Goal: Browse casually: Explore the website without a specific task or goal

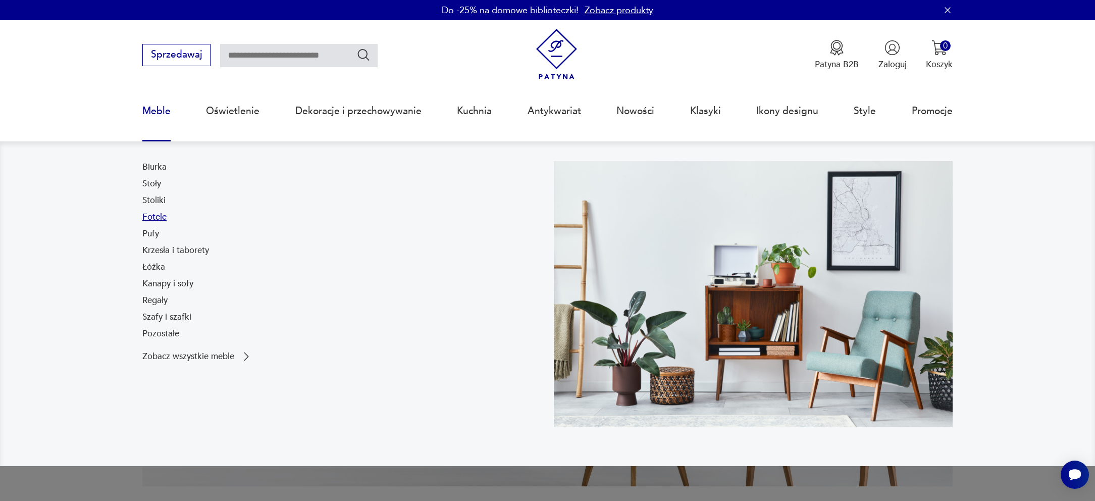
click at [157, 219] on link "Fotele" at bounding box center [154, 217] width 24 height 12
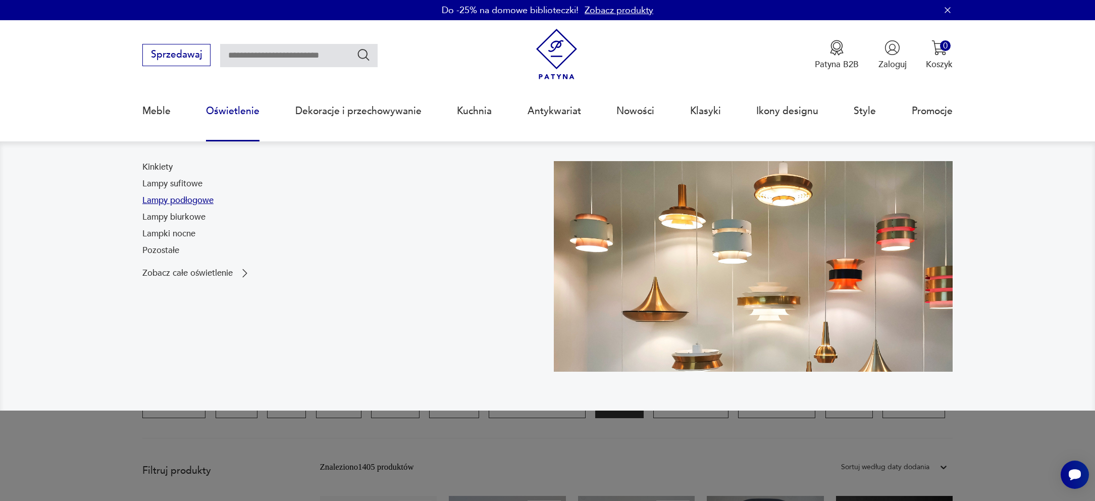
click at [200, 199] on link "Lampy podłogowe" at bounding box center [177, 200] width 71 height 12
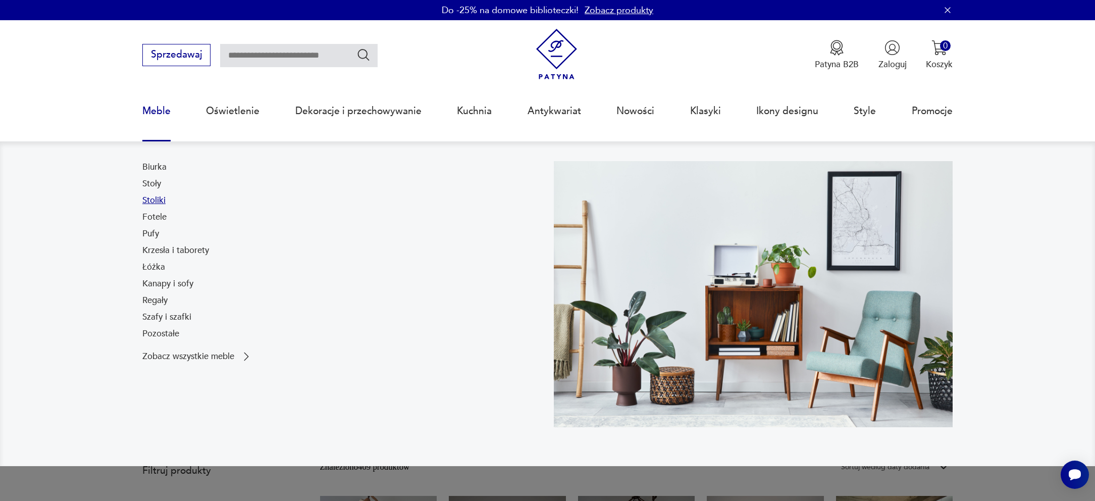
click at [159, 203] on link "Stoliki" at bounding box center [153, 200] width 23 height 12
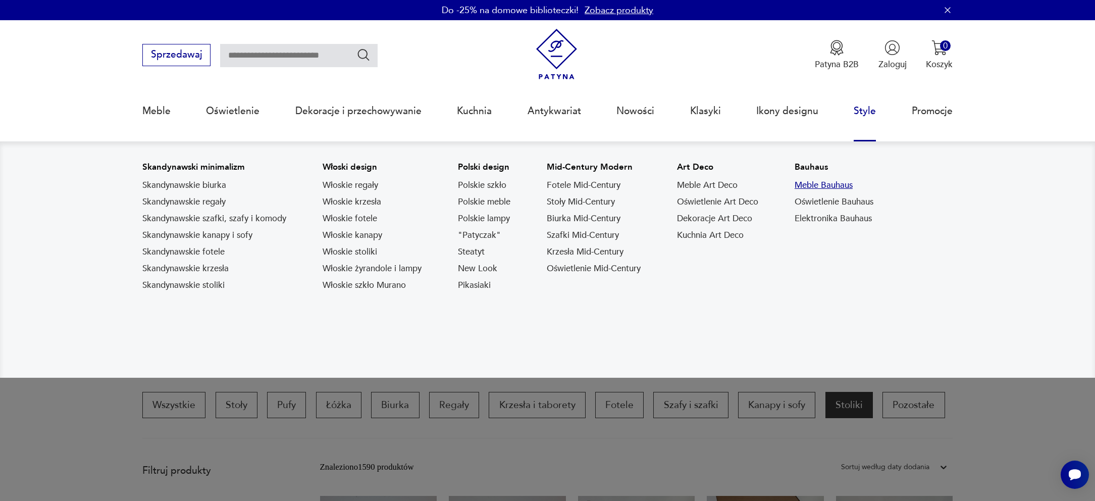
click at [844, 181] on link "Meble Bauhaus" at bounding box center [824, 185] width 58 height 12
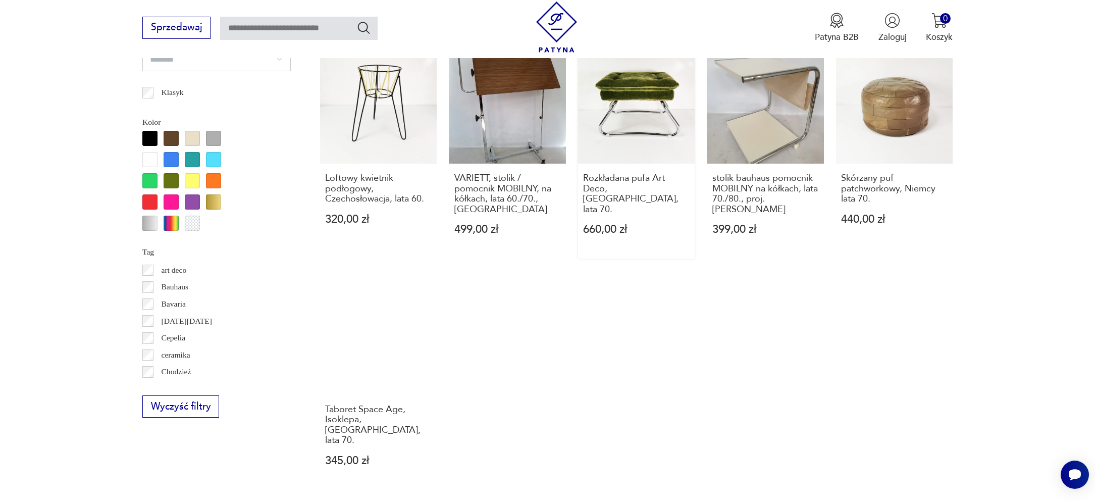
scroll to position [983, 0]
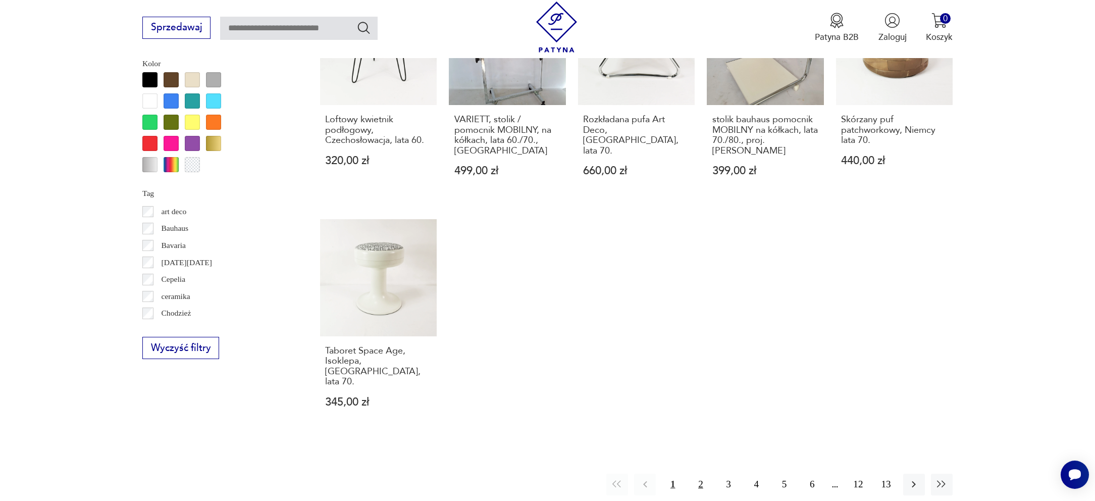
click at [694, 474] on button "2" at bounding box center [701, 485] width 22 height 22
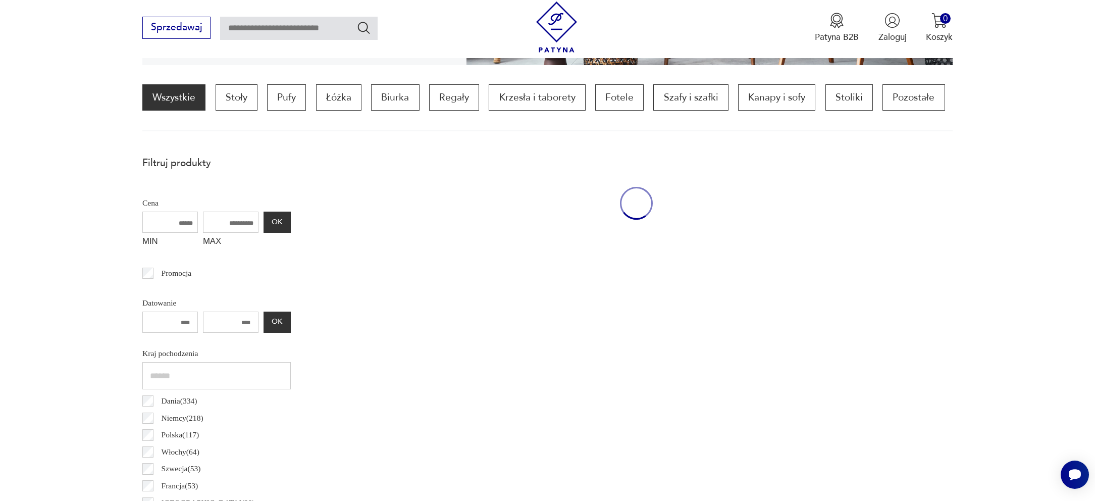
scroll to position [300, 0]
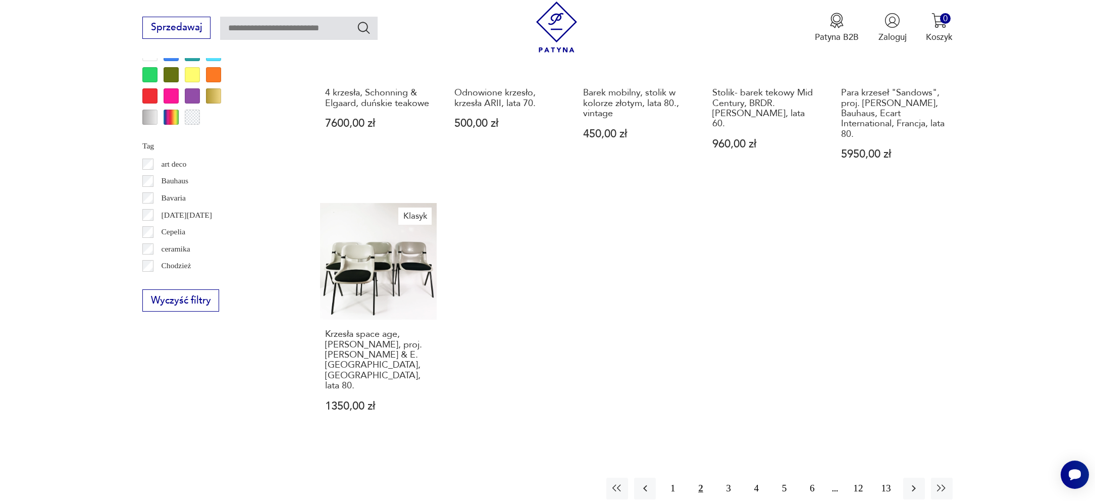
scroll to position [1037, 0]
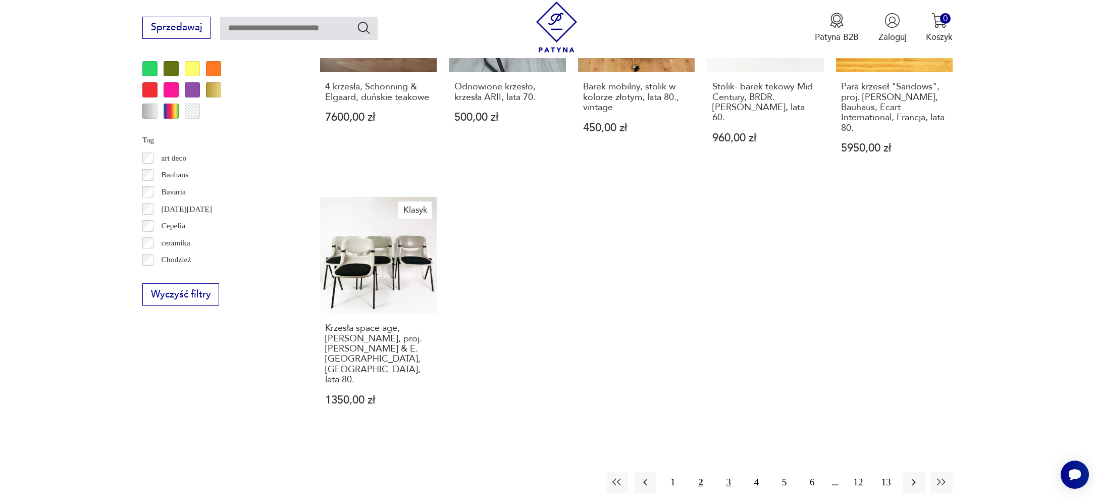
click at [727, 471] on button "3" at bounding box center [729, 482] width 22 height 22
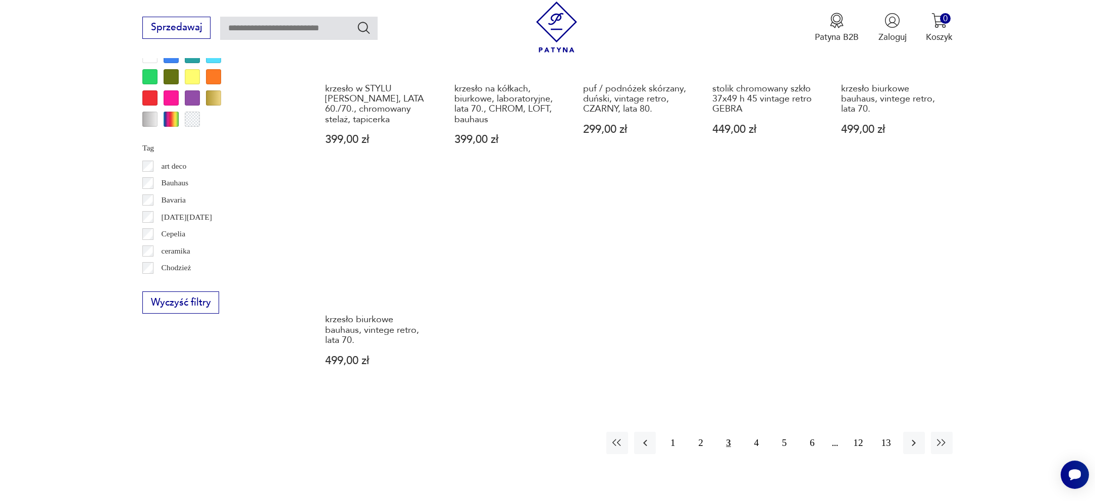
scroll to position [1085, 0]
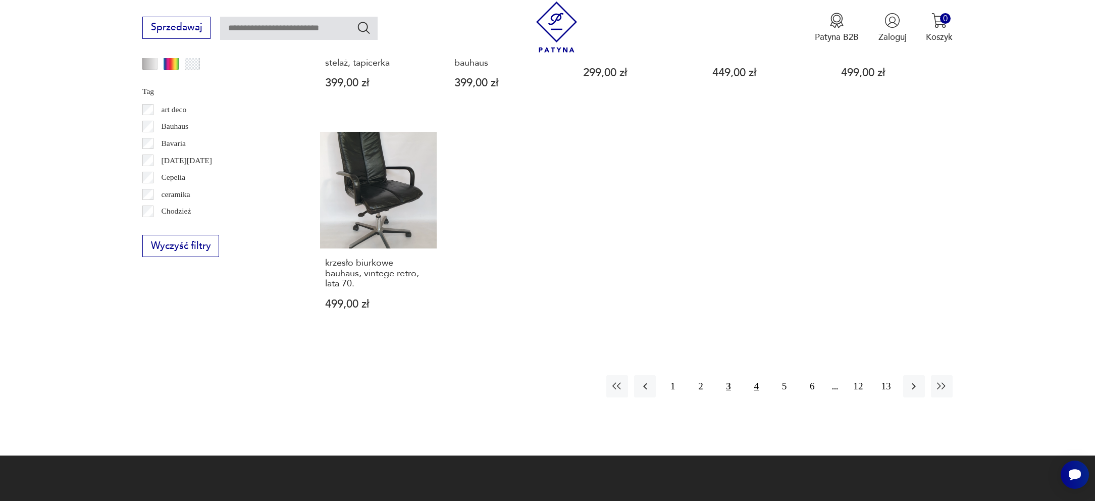
click at [758, 375] on button "4" at bounding box center [757, 386] width 22 height 22
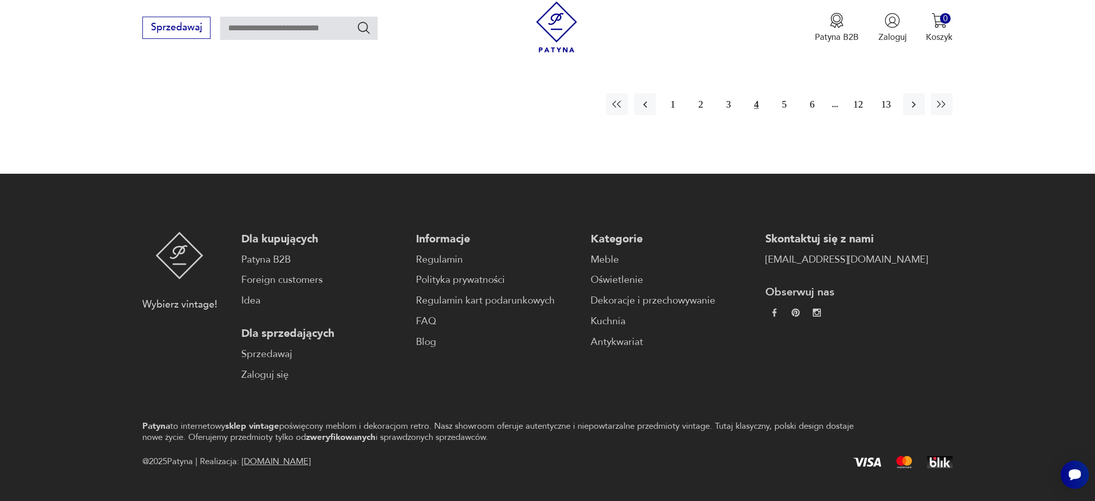
scroll to position [1338, 0]
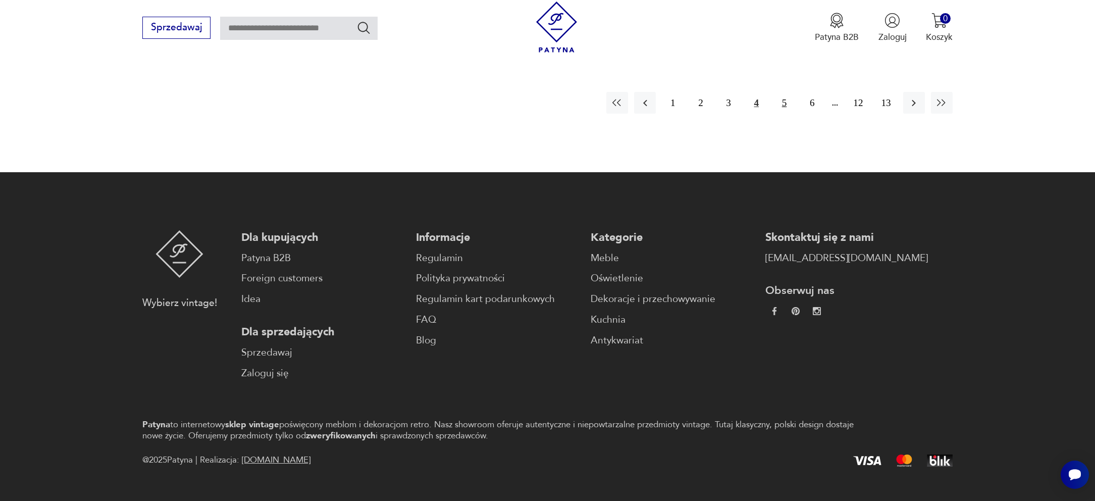
click at [781, 92] on button "5" at bounding box center [784, 103] width 22 height 22
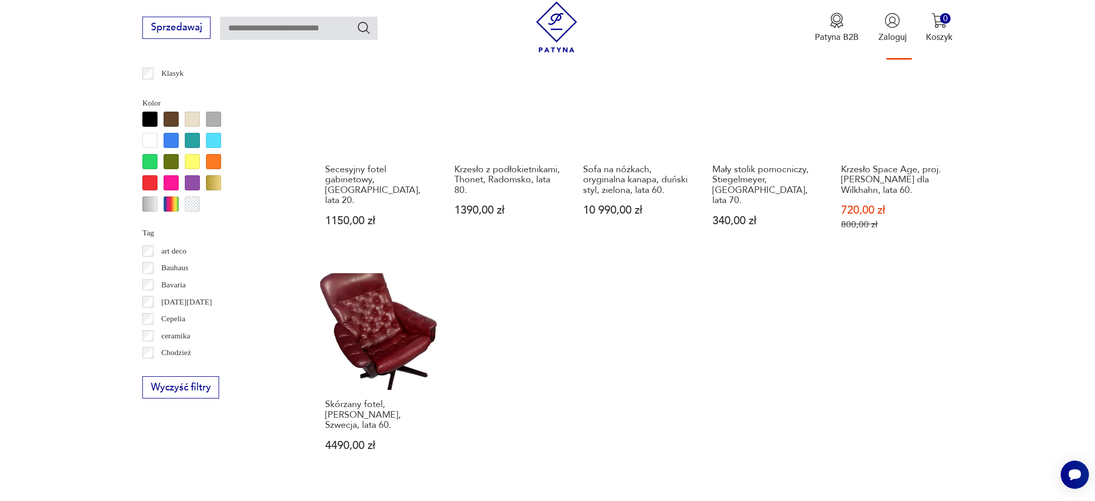
scroll to position [1110, 0]
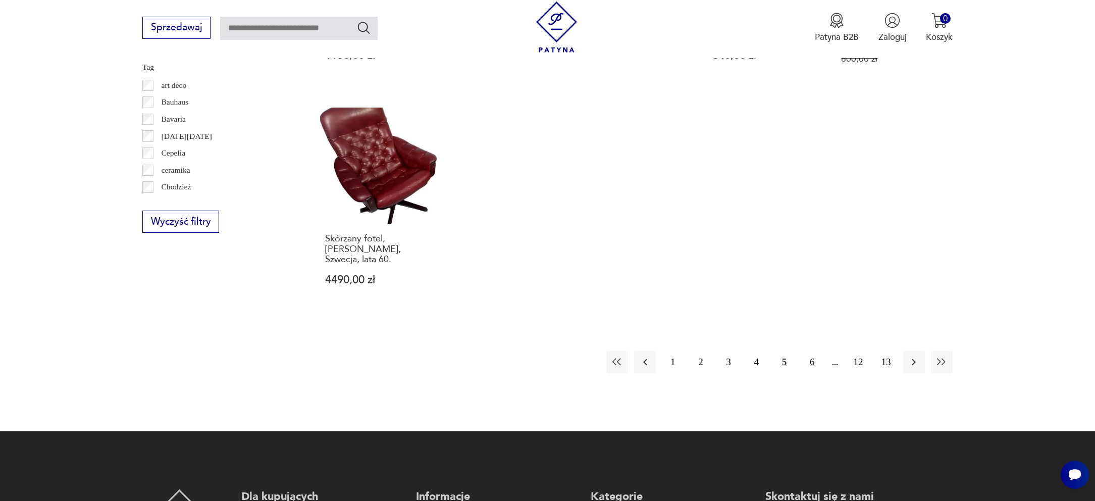
click at [810, 351] on button "6" at bounding box center [812, 362] width 22 height 22
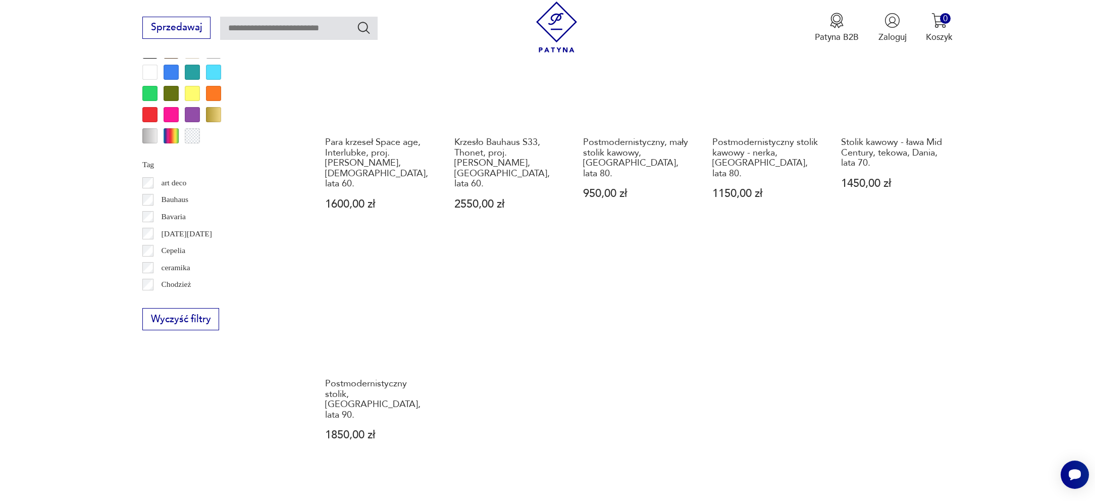
scroll to position [1015, 0]
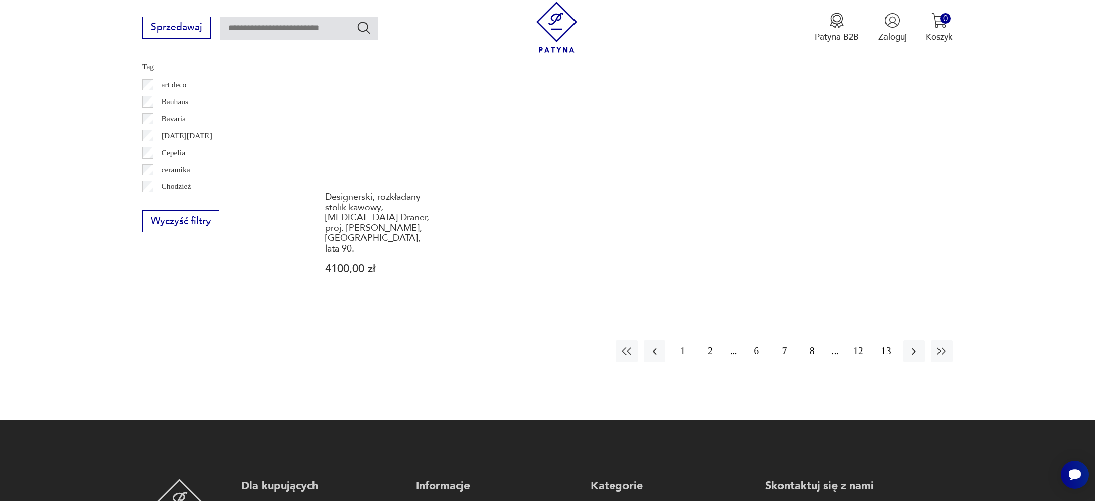
scroll to position [1217, 0]
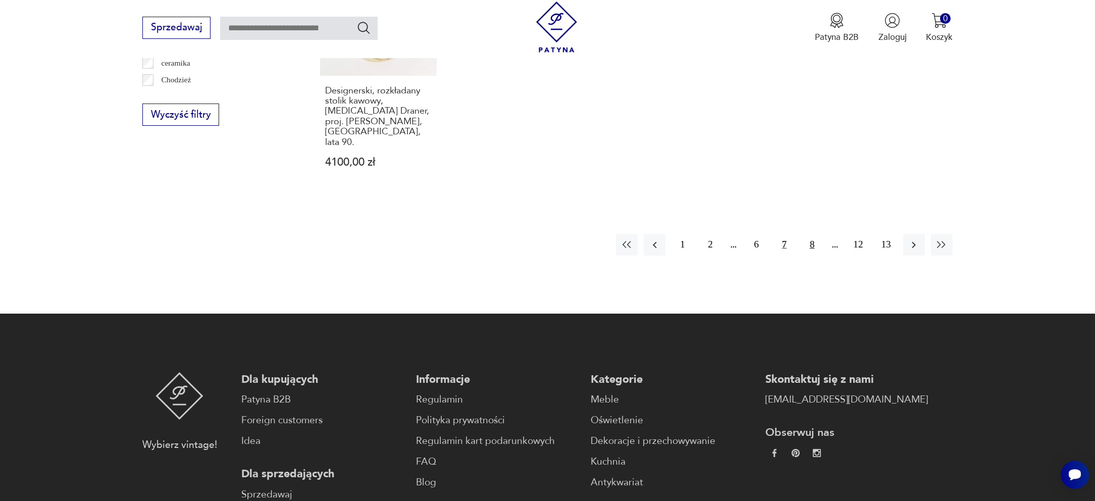
click at [815, 234] on button "8" at bounding box center [812, 245] width 22 height 22
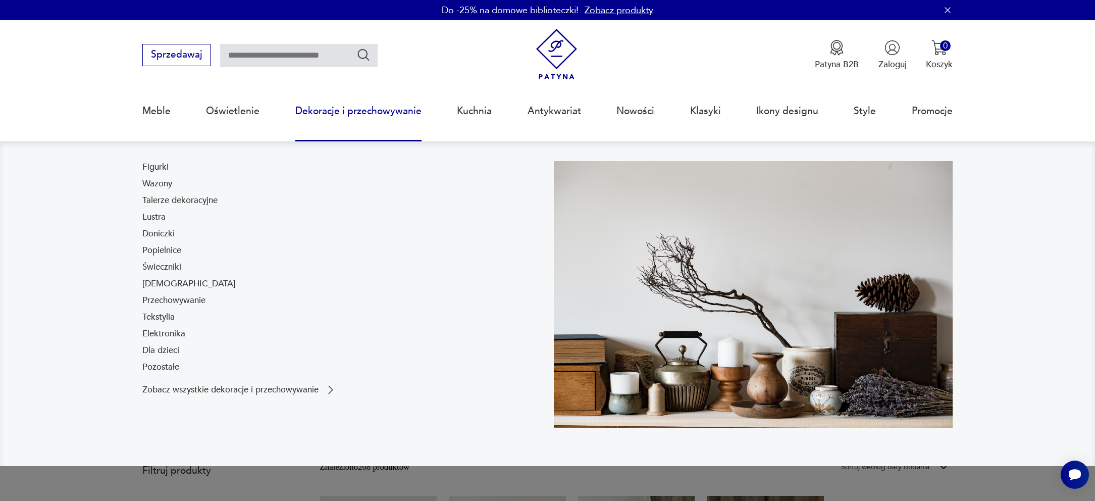
click at [168, 235] on link "Doniczki" at bounding box center [158, 234] width 32 height 12
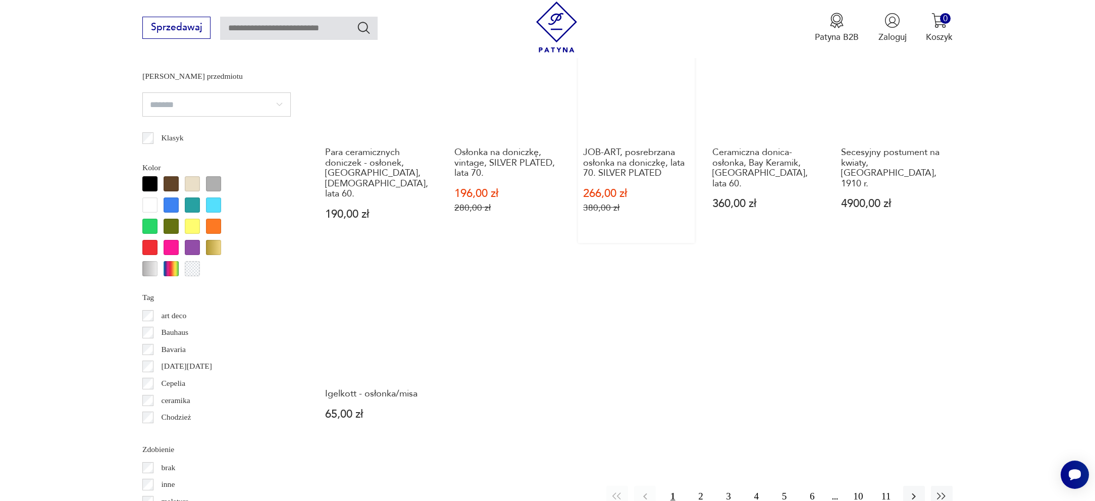
scroll to position [986, 0]
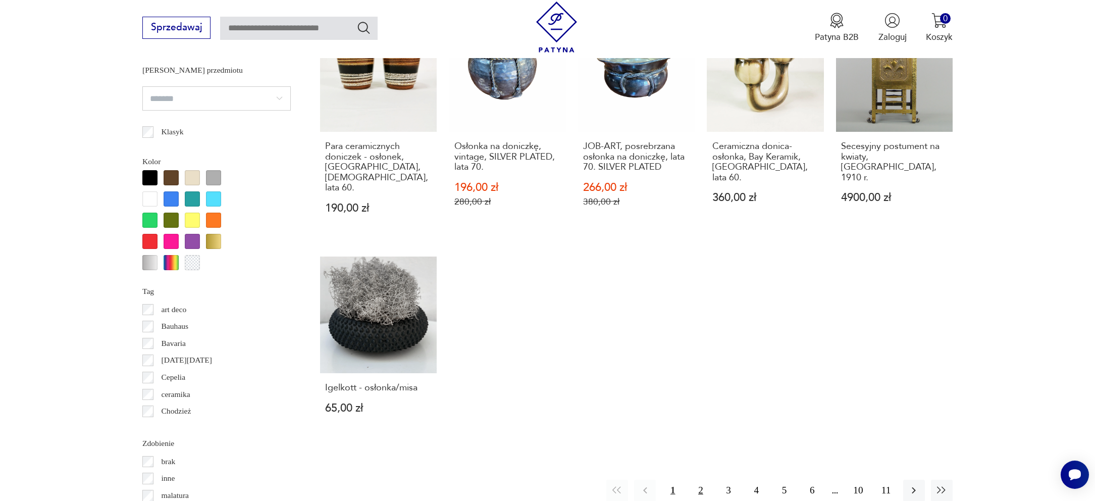
click at [702, 480] on button "2" at bounding box center [701, 491] width 22 height 22
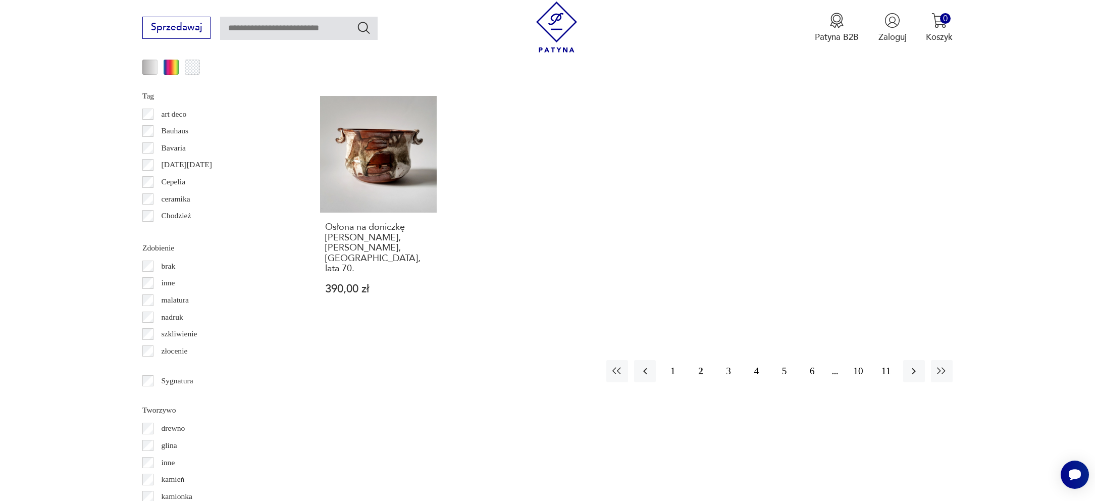
scroll to position [1182, 0]
click at [730, 359] on button "3" at bounding box center [729, 370] width 22 height 22
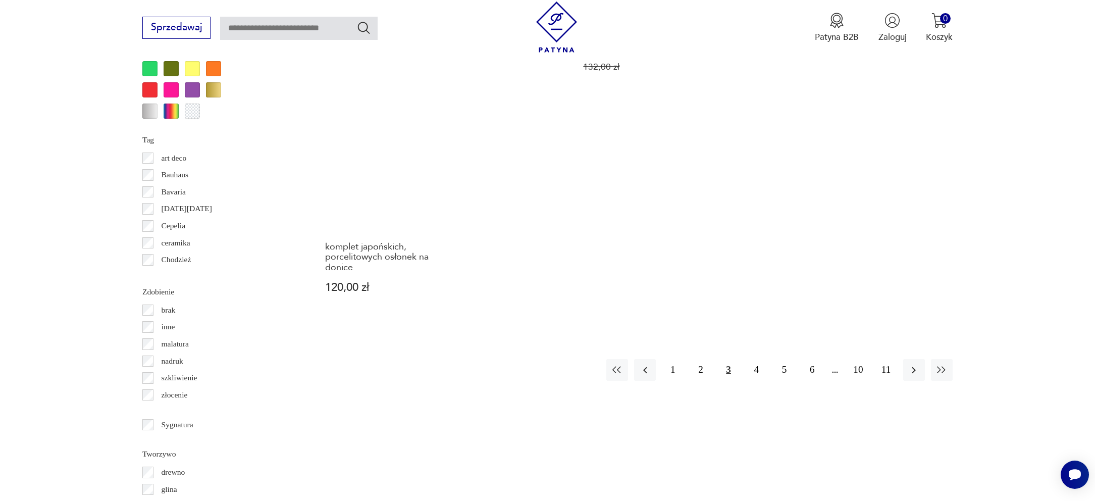
scroll to position [1138, 0]
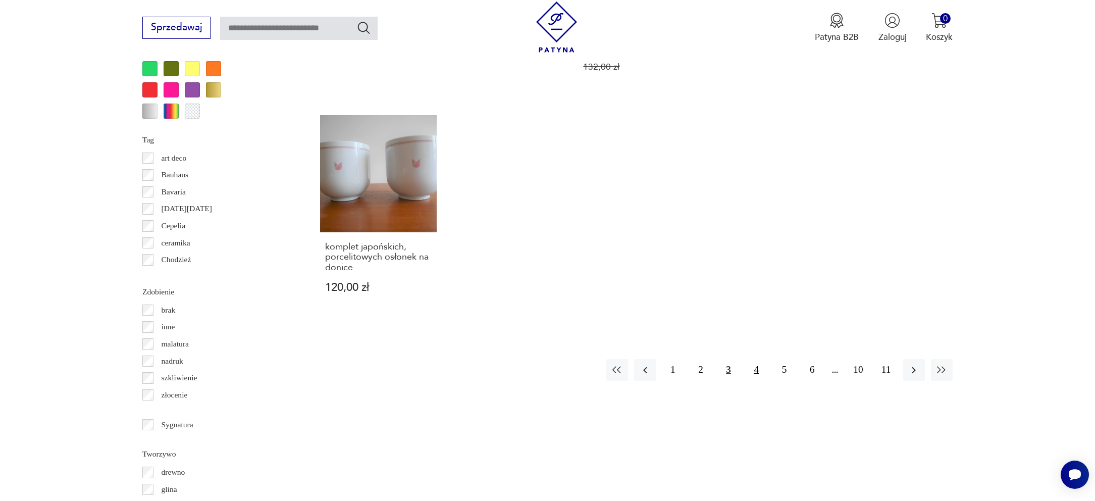
click at [761, 379] on button "4" at bounding box center [757, 370] width 22 height 22
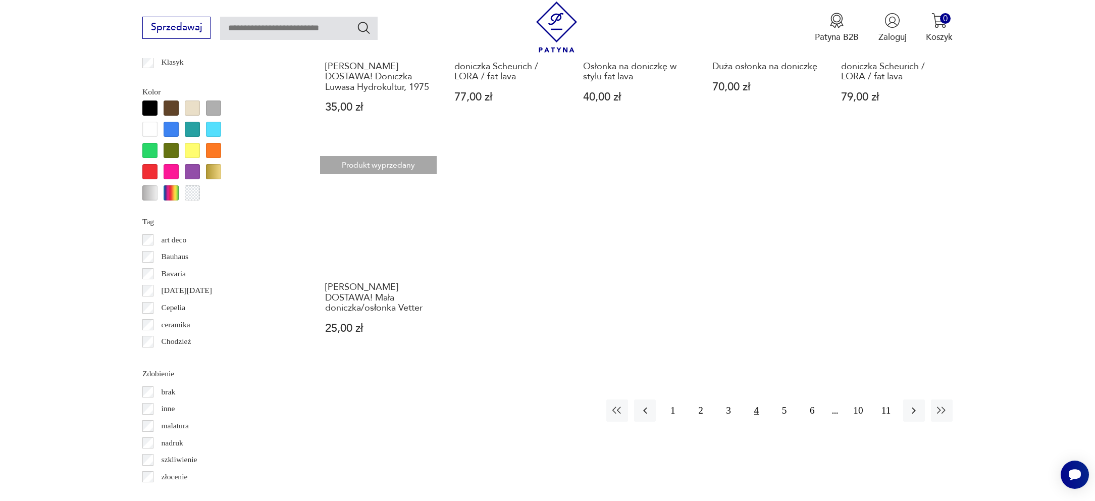
scroll to position [1057, 0]
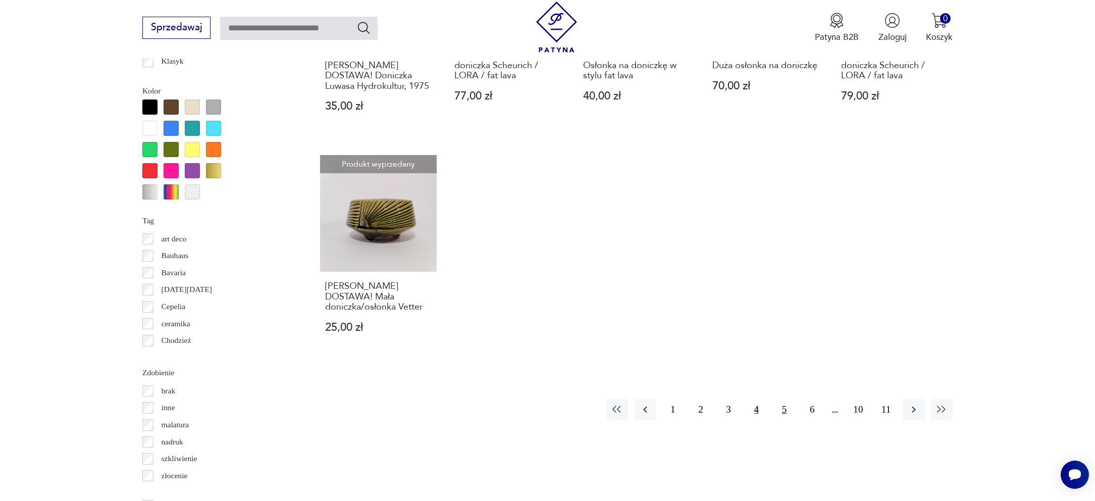
click at [783, 398] on button "5" at bounding box center [784, 409] width 22 height 22
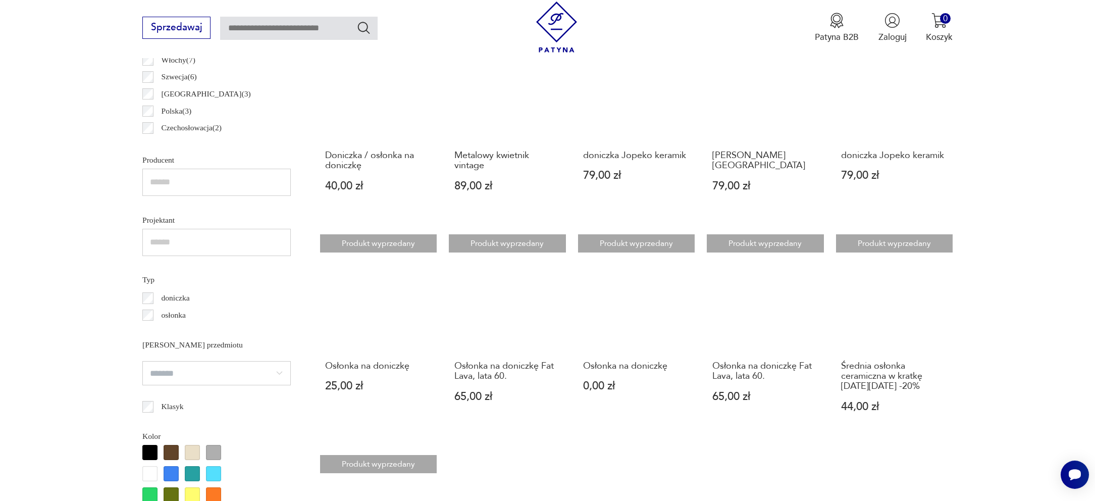
scroll to position [619, 0]
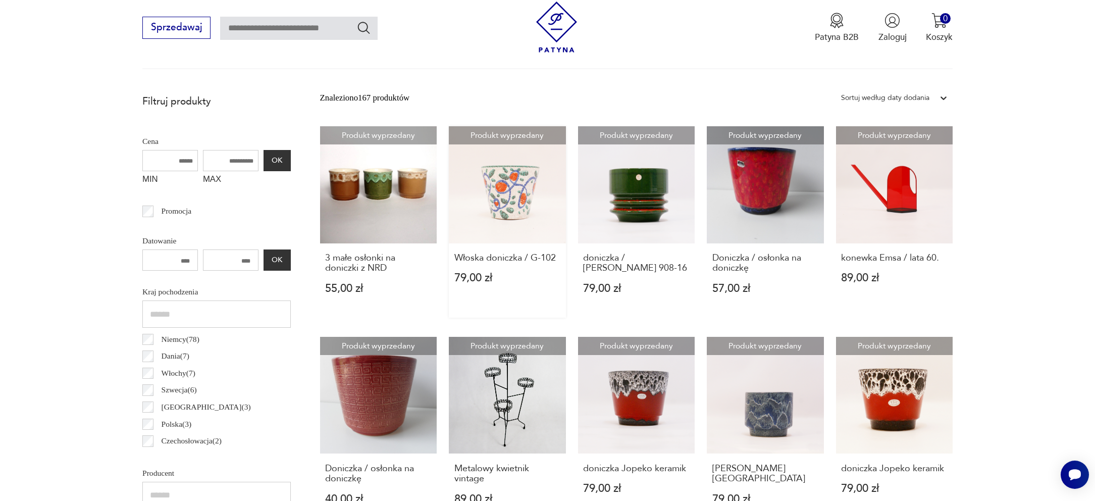
click at [514, 226] on link "Produkt wyprzedany Włoska doniczka / G-102 79,00 zł" at bounding box center [507, 221] width 117 height 191
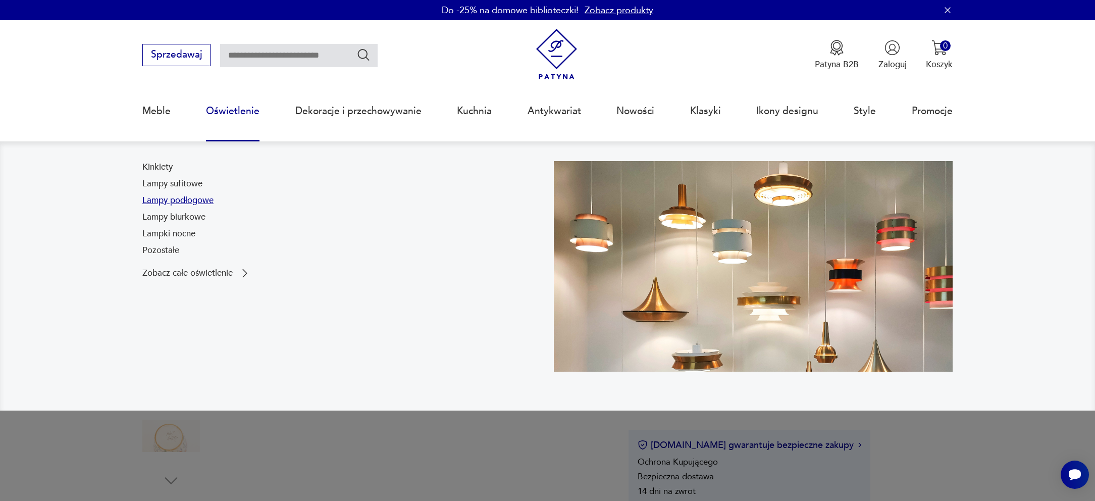
click at [190, 199] on link "Lampy podłogowe" at bounding box center [177, 200] width 71 height 12
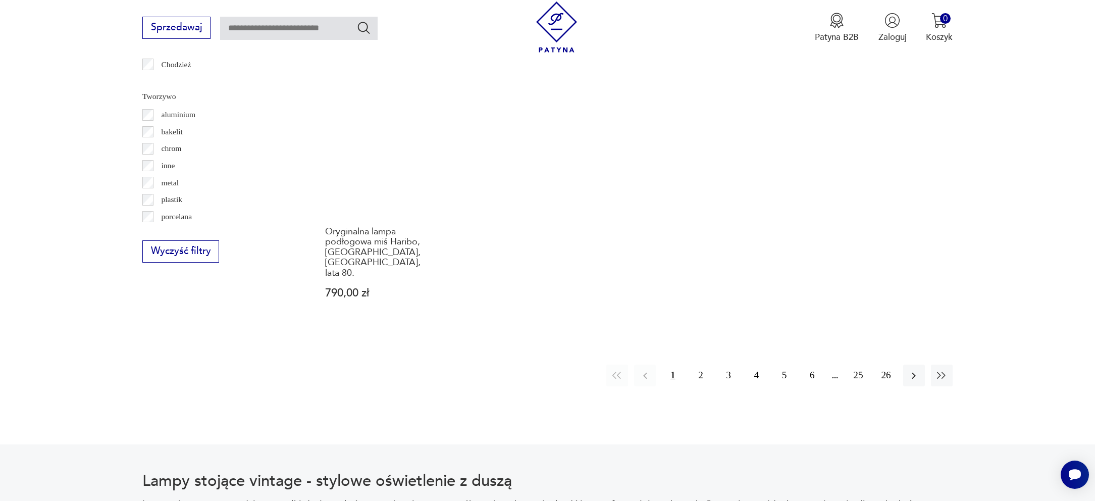
scroll to position [1102, 0]
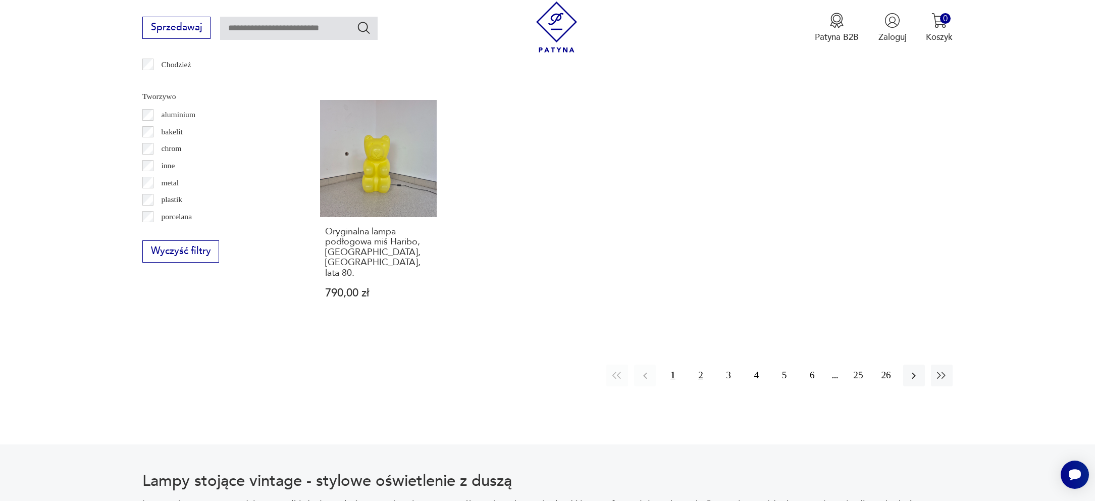
click at [702, 364] on button "2" at bounding box center [701, 375] width 22 height 22
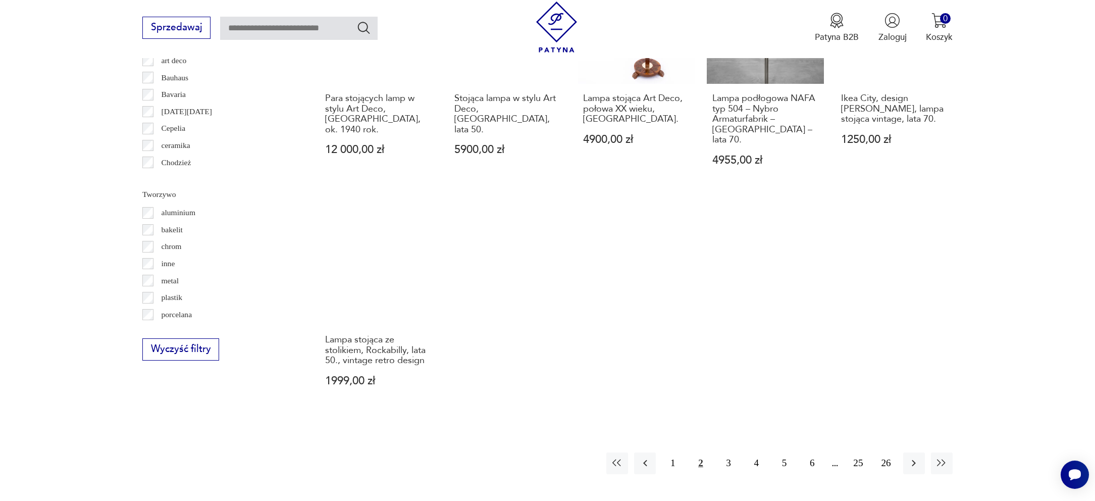
scroll to position [1007, 0]
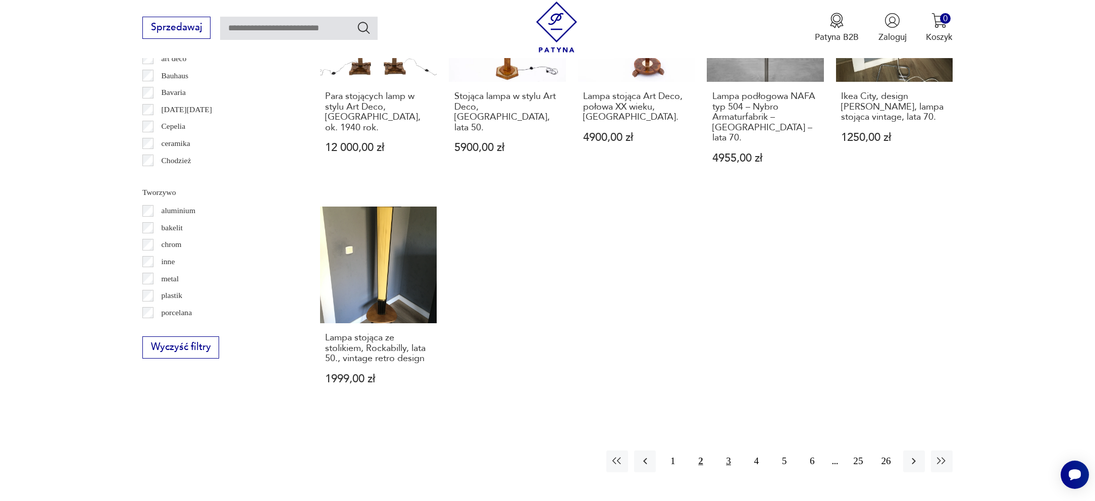
click at [729, 450] on button "3" at bounding box center [729, 461] width 22 height 22
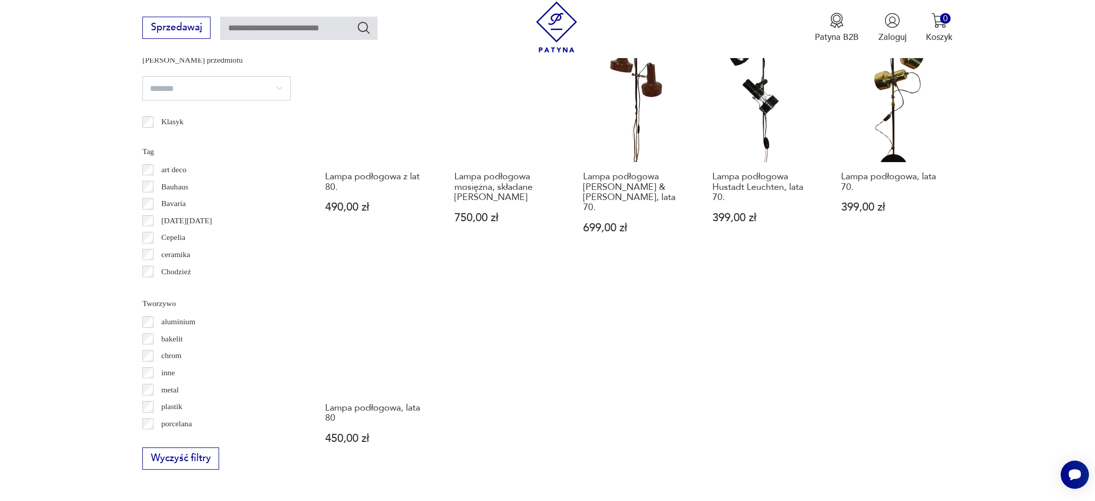
scroll to position [1116, 0]
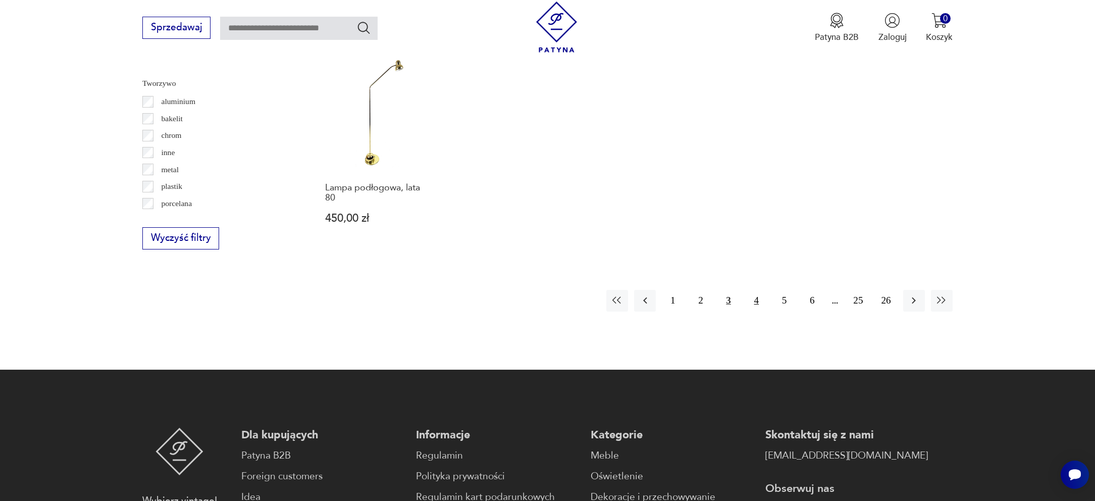
click at [753, 290] on button "4" at bounding box center [757, 301] width 22 height 22
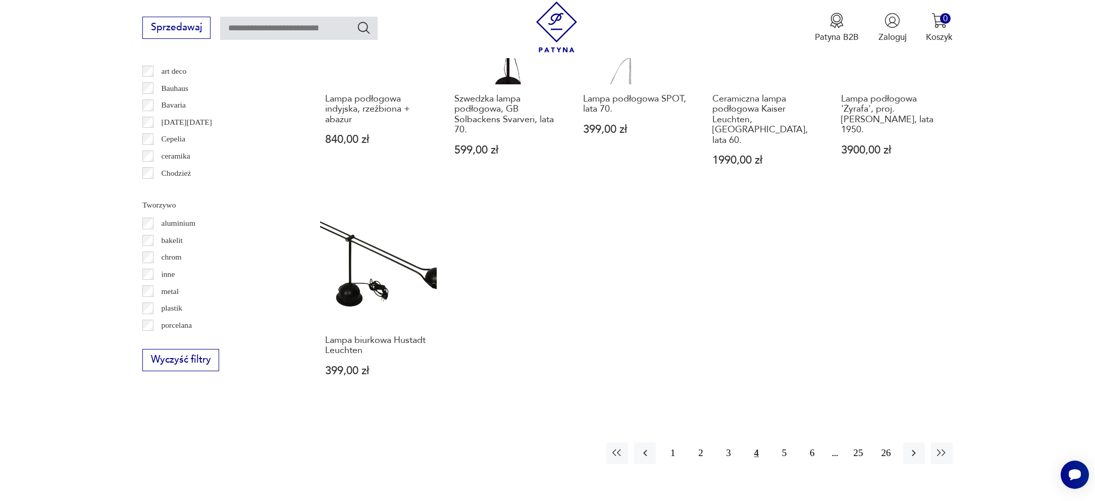
scroll to position [996, 0]
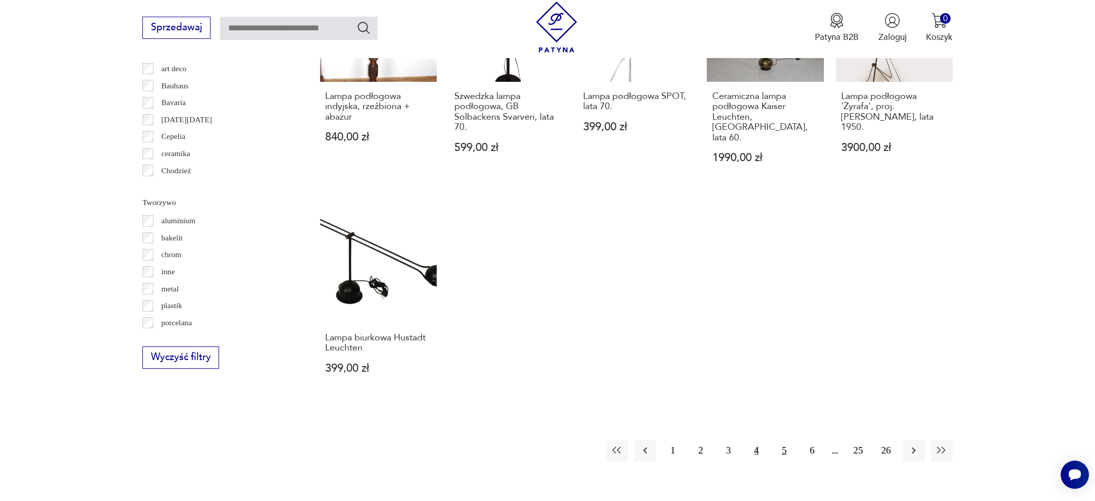
click at [789, 440] on button "5" at bounding box center [784, 451] width 22 height 22
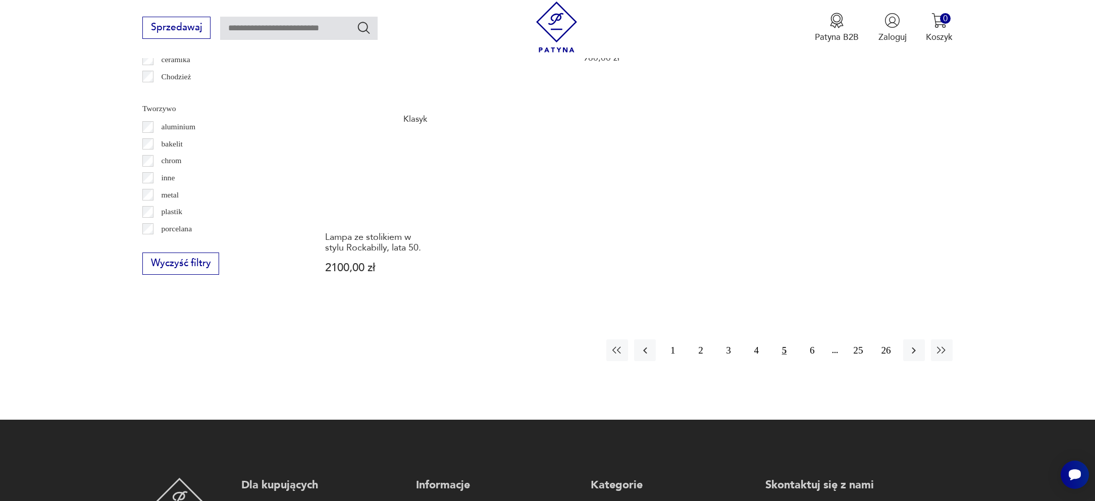
scroll to position [1091, 0]
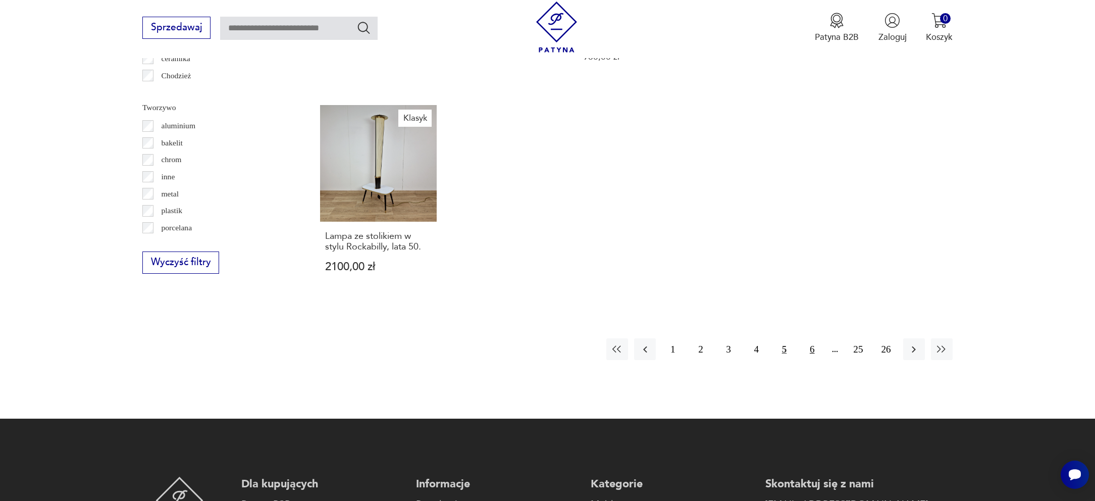
click at [814, 339] on button "6" at bounding box center [812, 349] width 22 height 22
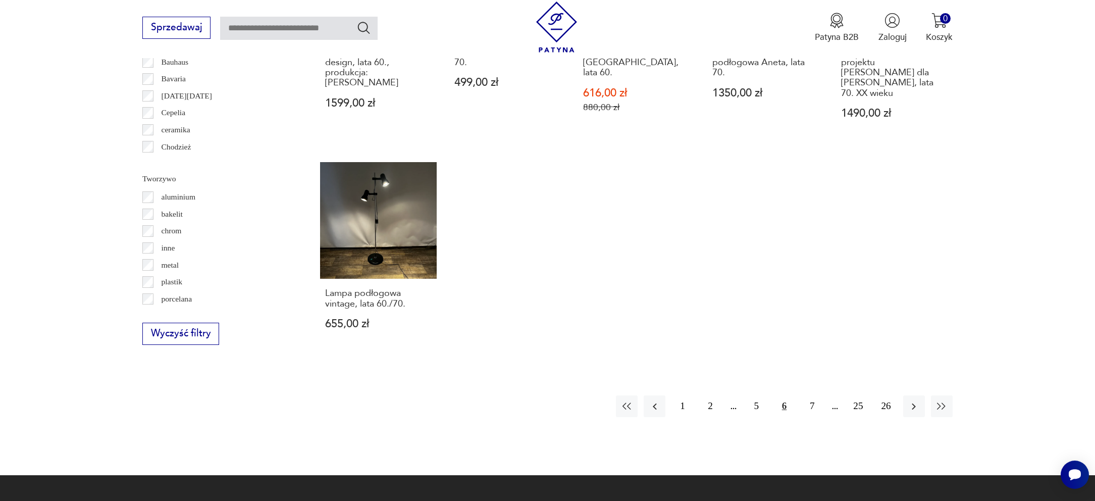
scroll to position [1025, 0]
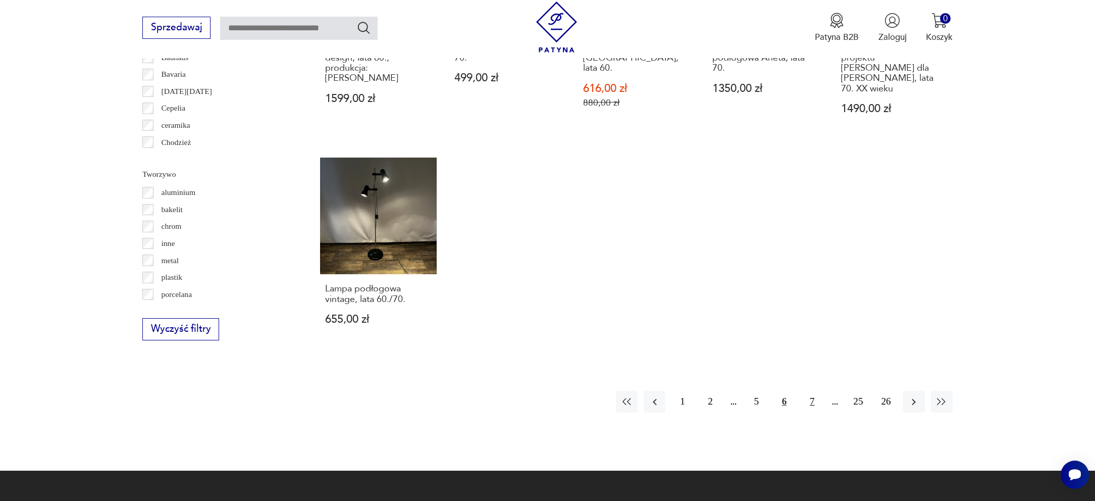
click at [809, 391] on button "7" at bounding box center [812, 402] width 22 height 22
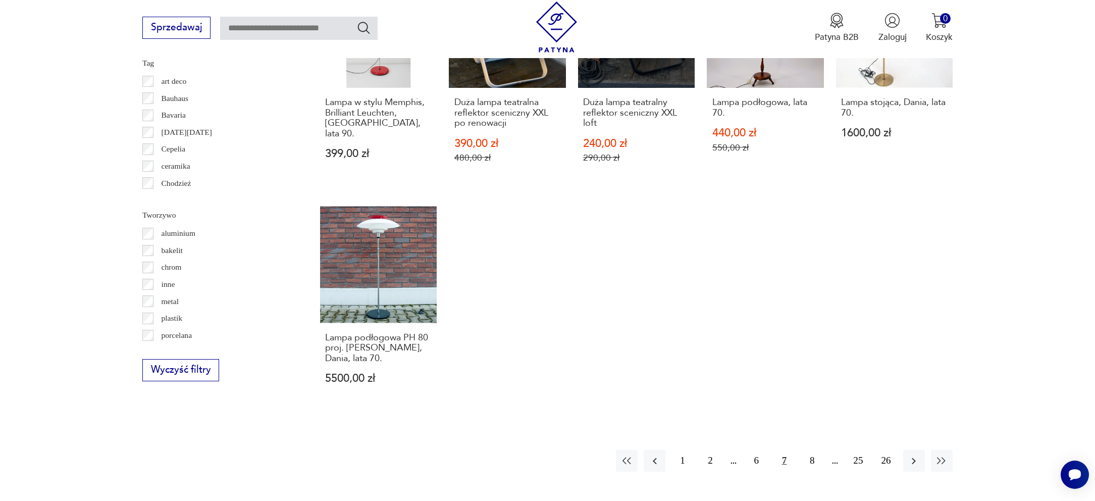
scroll to position [1001, 0]
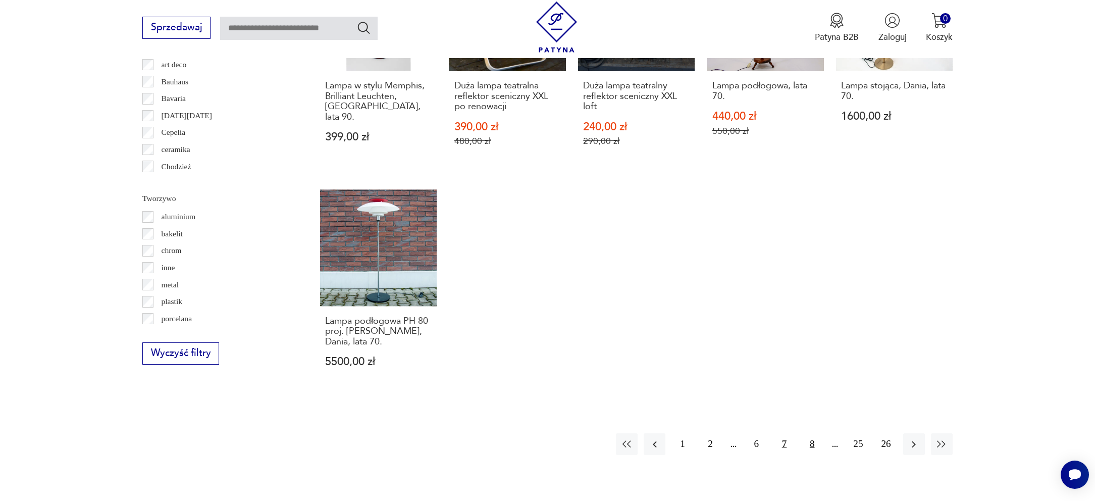
click at [812, 436] on button "8" at bounding box center [812, 444] width 22 height 22
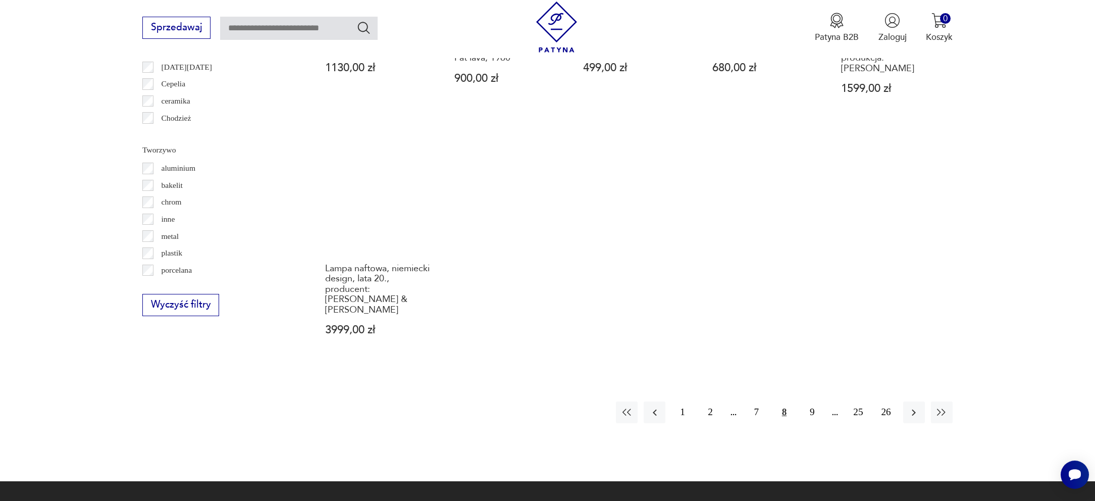
scroll to position [1049, 0]
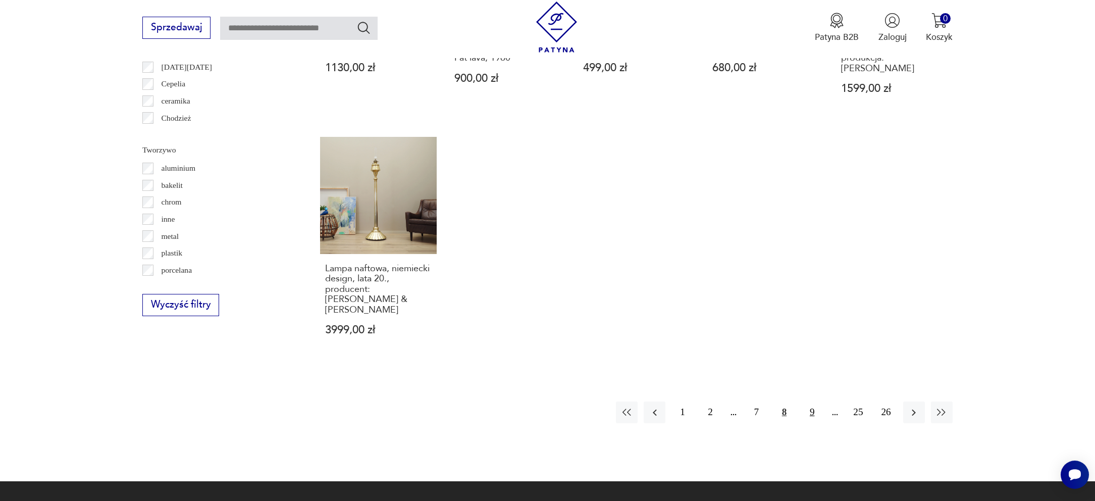
click at [808, 401] on button "9" at bounding box center [812, 412] width 22 height 22
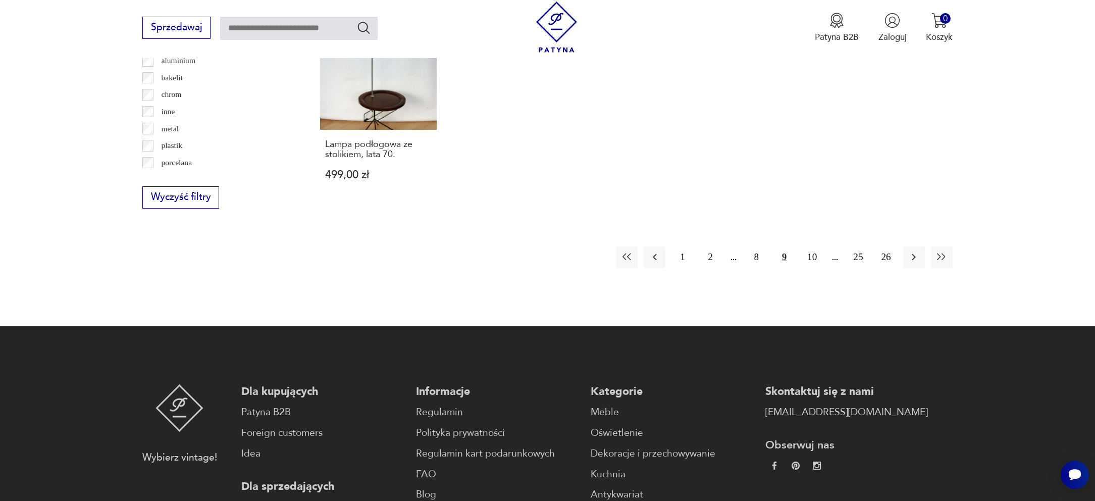
scroll to position [1162, 0]
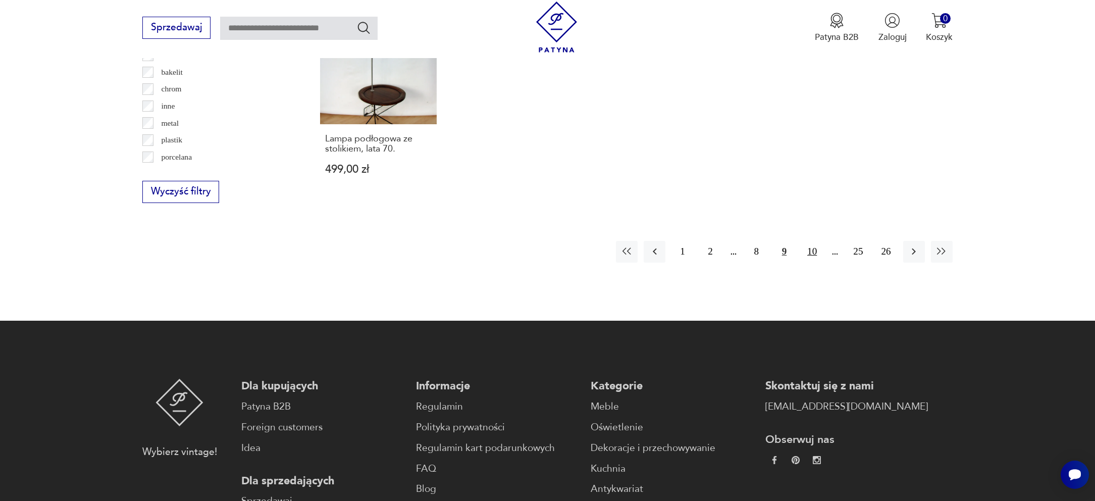
click at [817, 242] on button "10" at bounding box center [812, 252] width 22 height 22
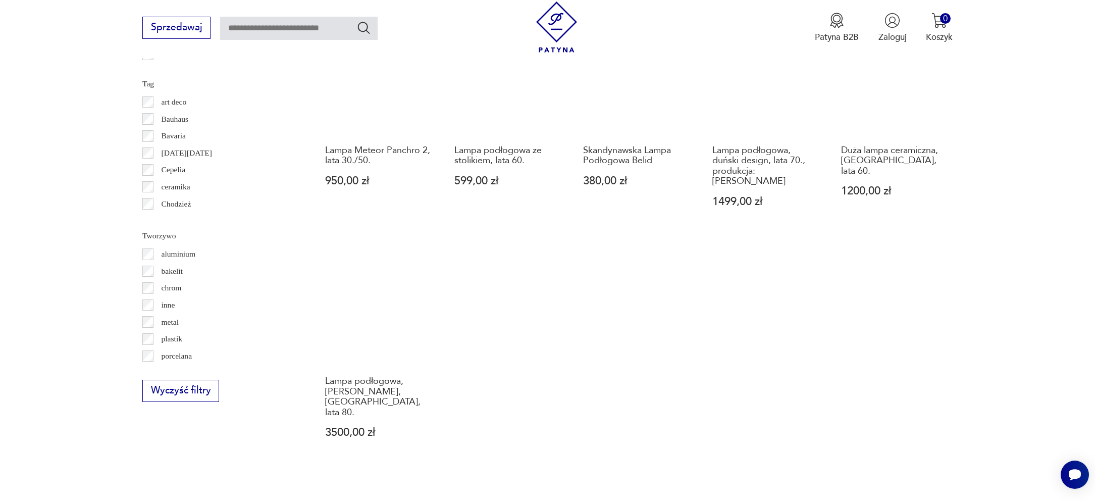
scroll to position [1077, 0]
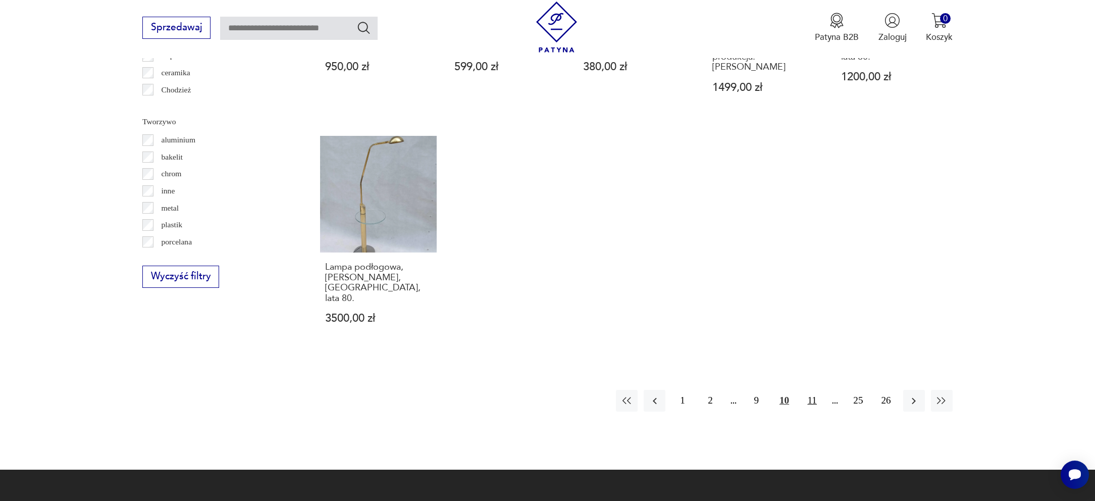
click at [811, 390] on button "11" at bounding box center [812, 401] width 22 height 22
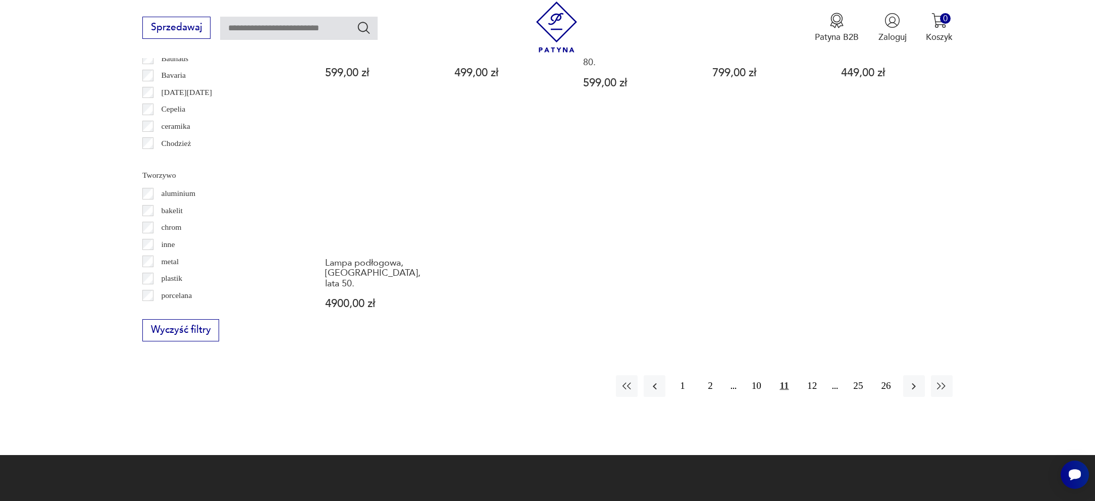
scroll to position [1025, 0]
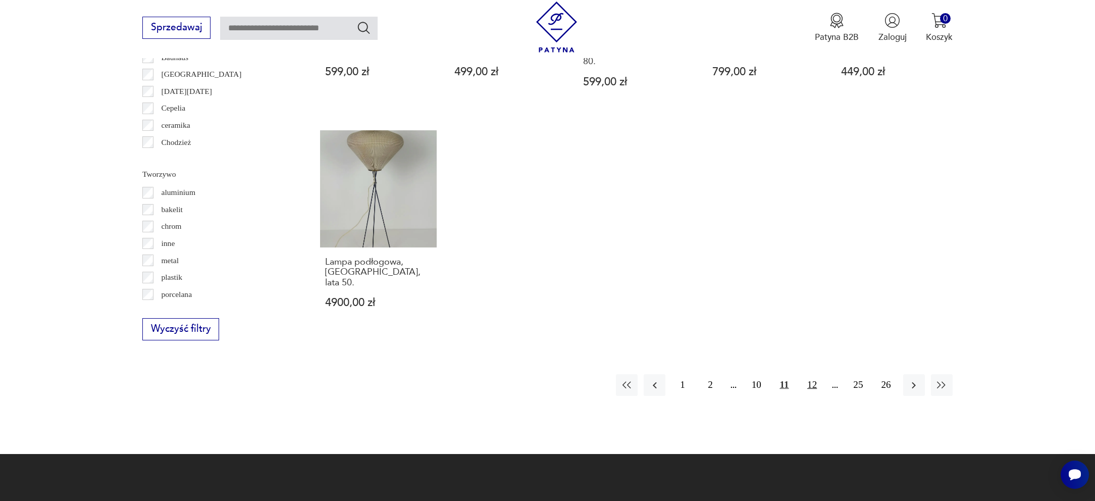
click at [815, 374] on button "12" at bounding box center [812, 385] width 22 height 22
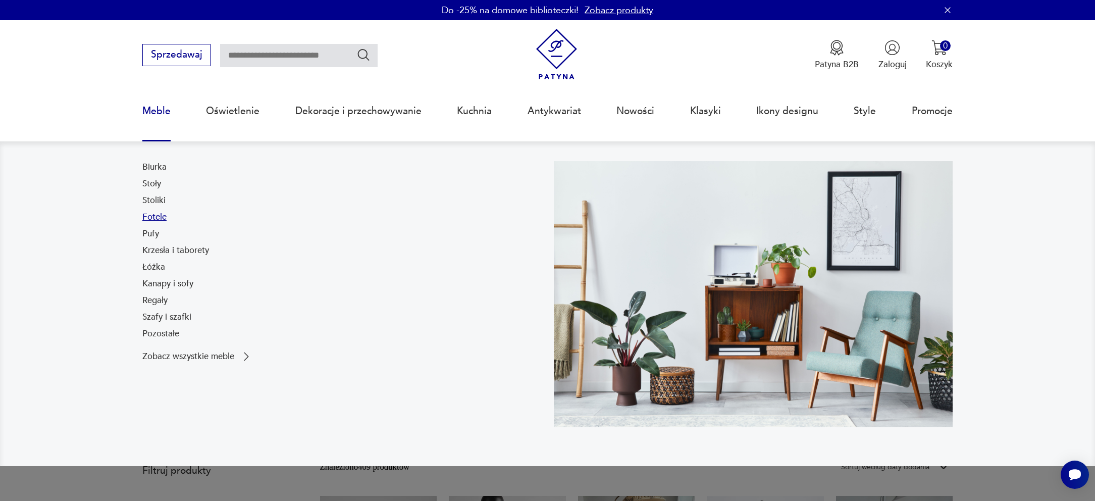
click at [153, 216] on link "Fotele" at bounding box center [154, 217] width 24 height 12
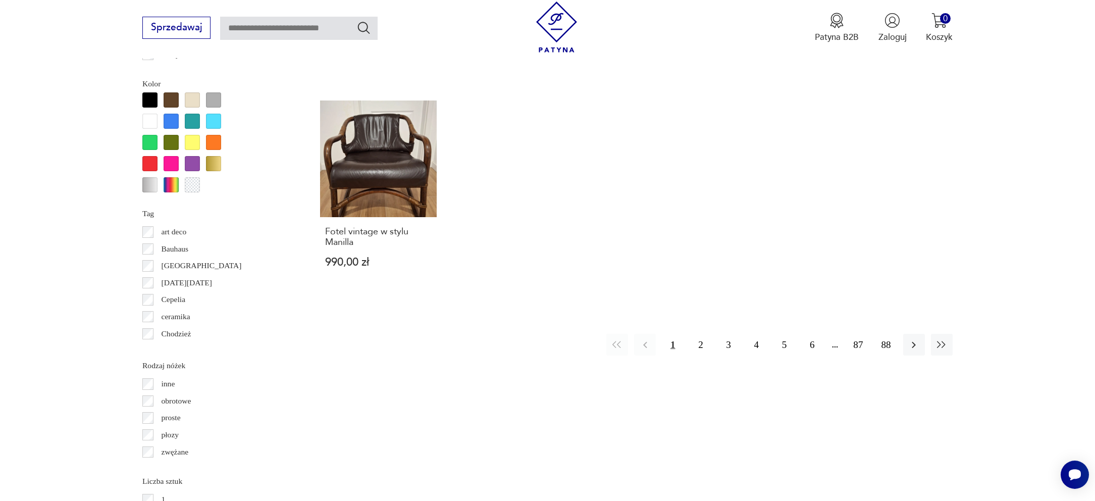
scroll to position [1057, 0]
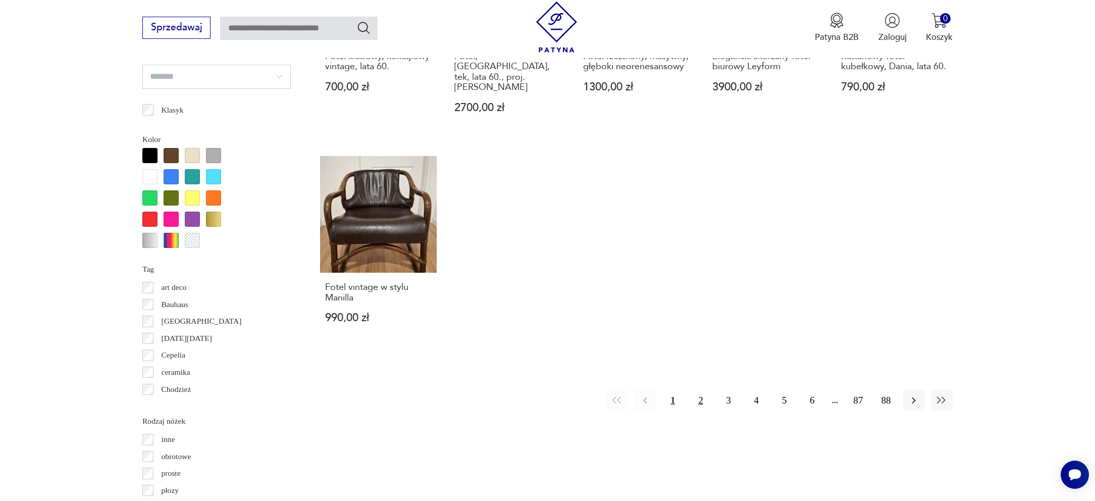
click at [704, 389] on button "2" at bounding box center [701, 400] width 22 height 22
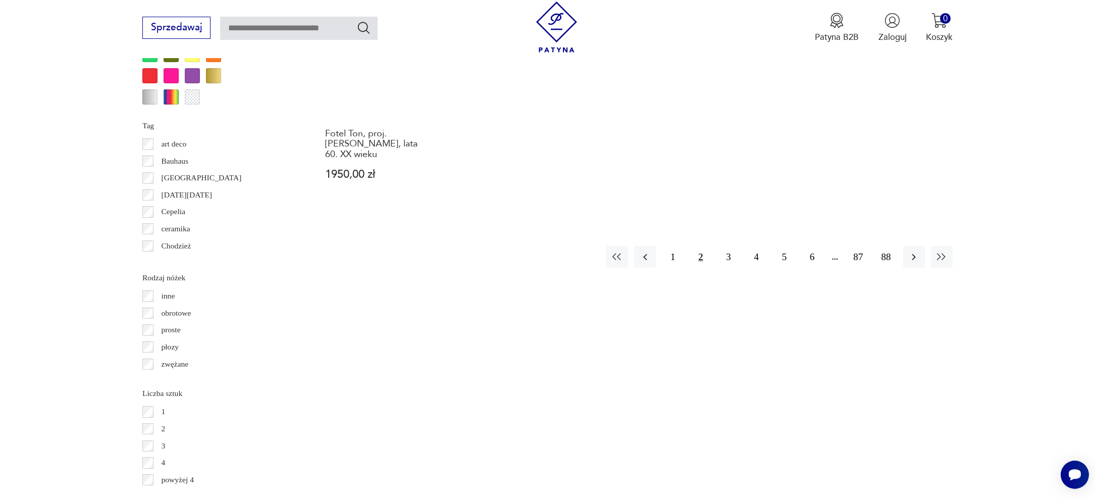
scroll to position [1206, 0]
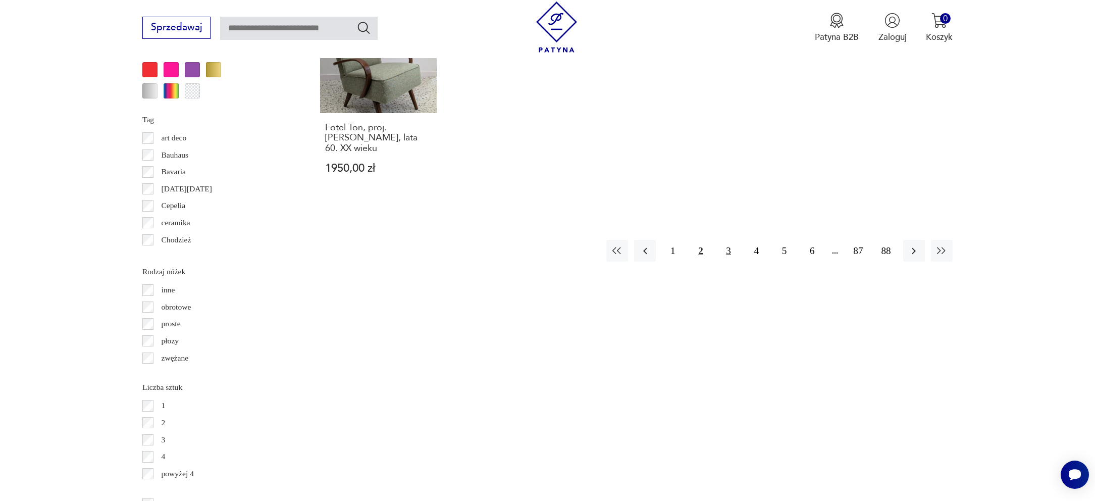
click at [729, 240] on button "3" at bounding box center [729, 251] width 22 height 22
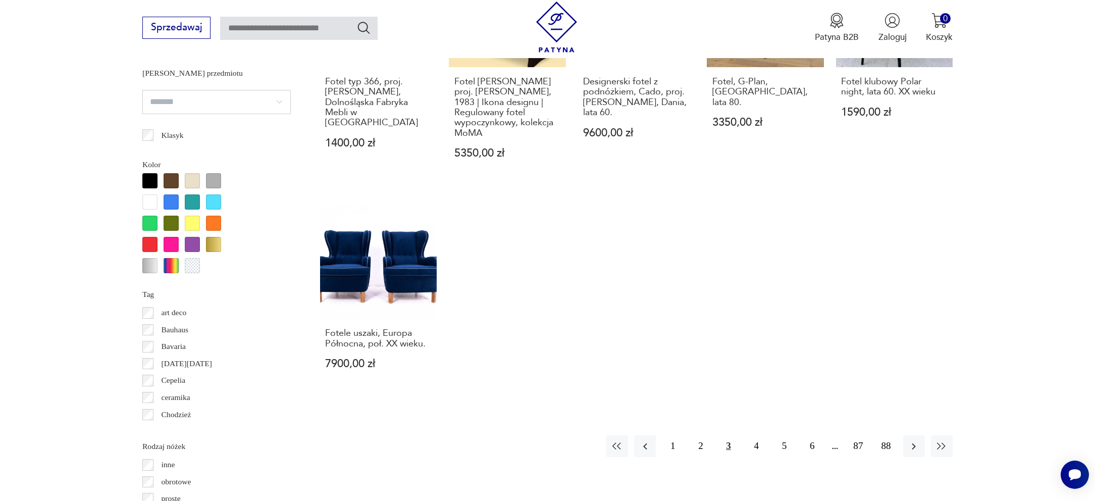
scroll to position [1154, 0]
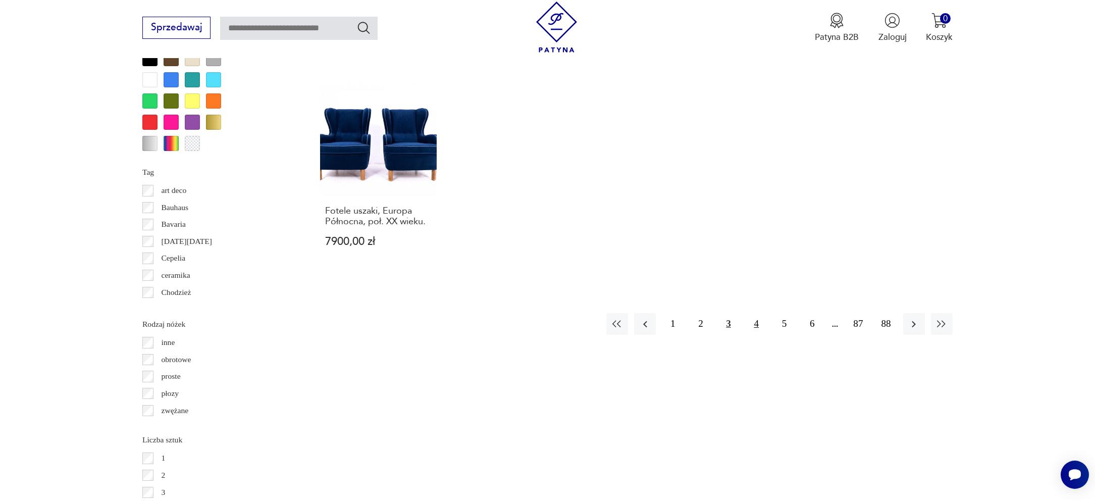
click at [760, 313] on button "4" at bounding box center [757, 324] width 22 height 22
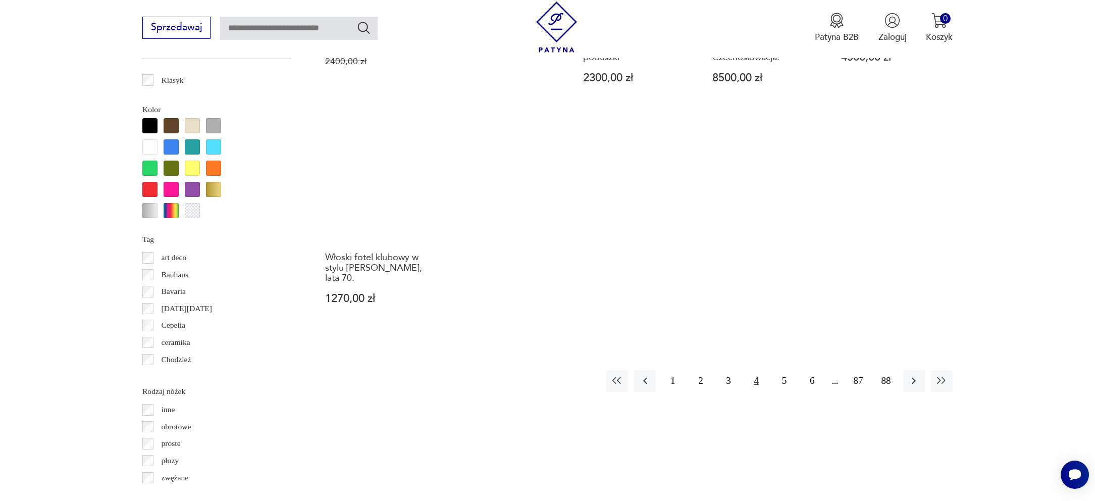
scroll to position [1108, 0]
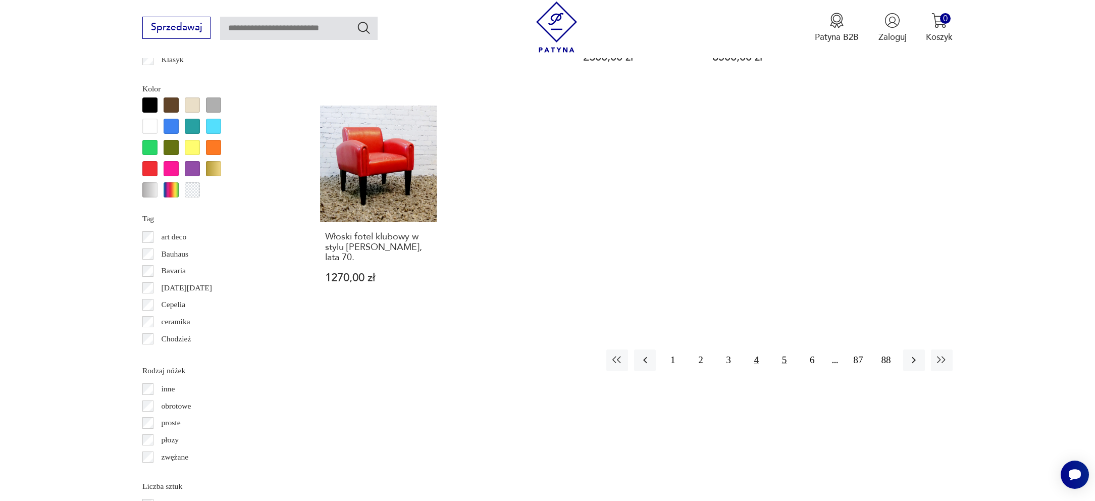
click at [784, 349] on button "5" at bounding box center [784, 360] width 22 height 22
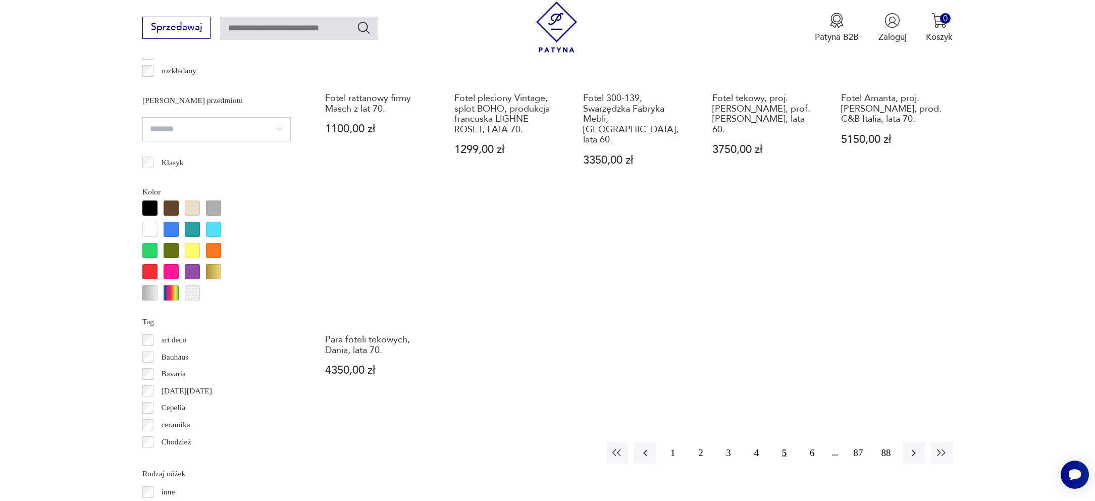
scroll to position [1017, 0]
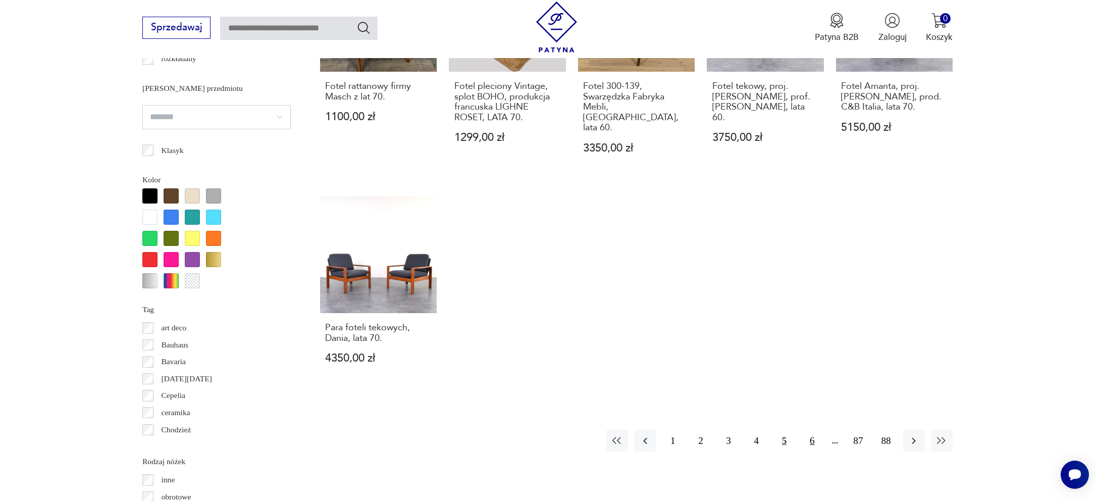
click at [812, 430] on button "6" at bounding box center [812, 441] width 22 height 22
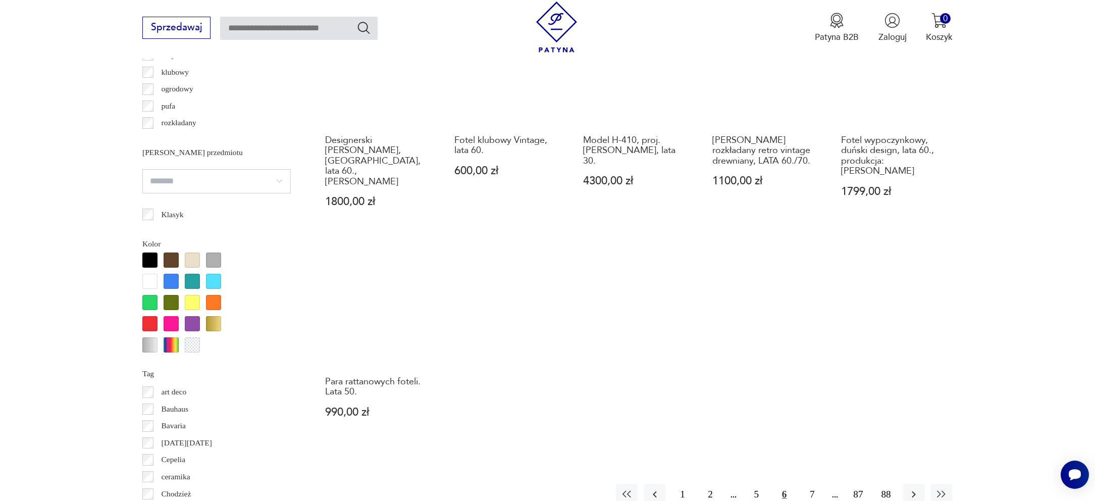
scroll to position [956, 0]
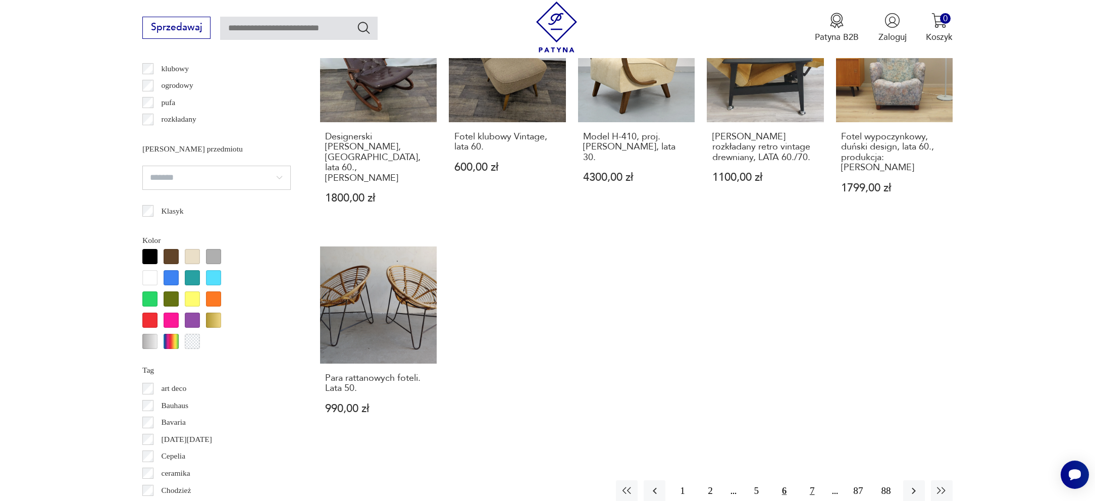
click at [809, 480] on button "7" at bounding box center [812, 491] width 22 height 22
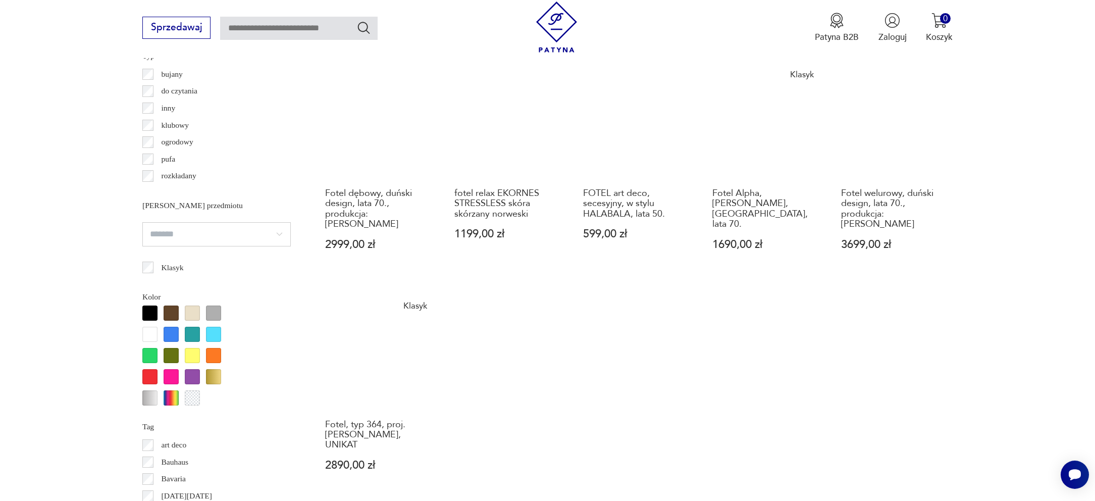
scroll to position [1095, 0]
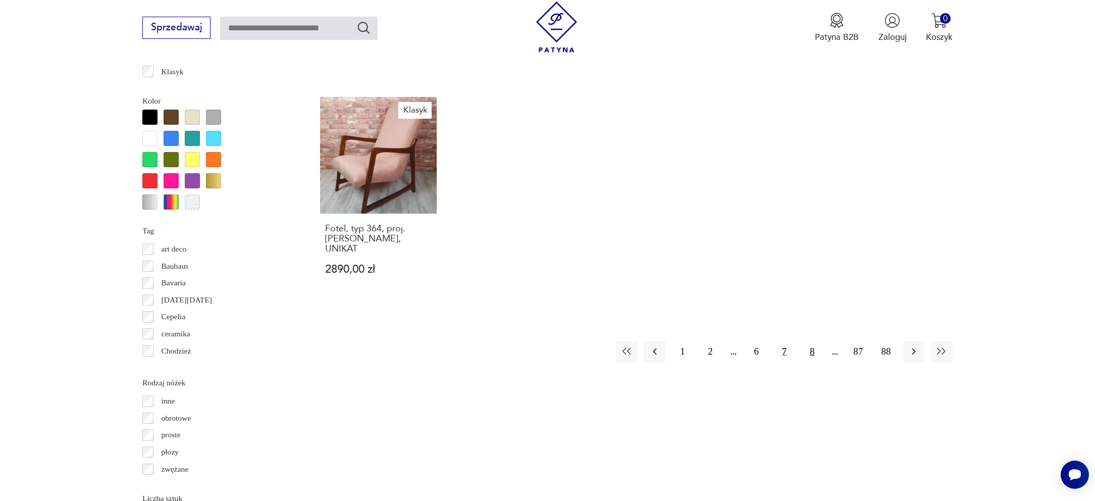
click at [812, 341] on button "8" at bounding box center [812, 352] width 22 height 22
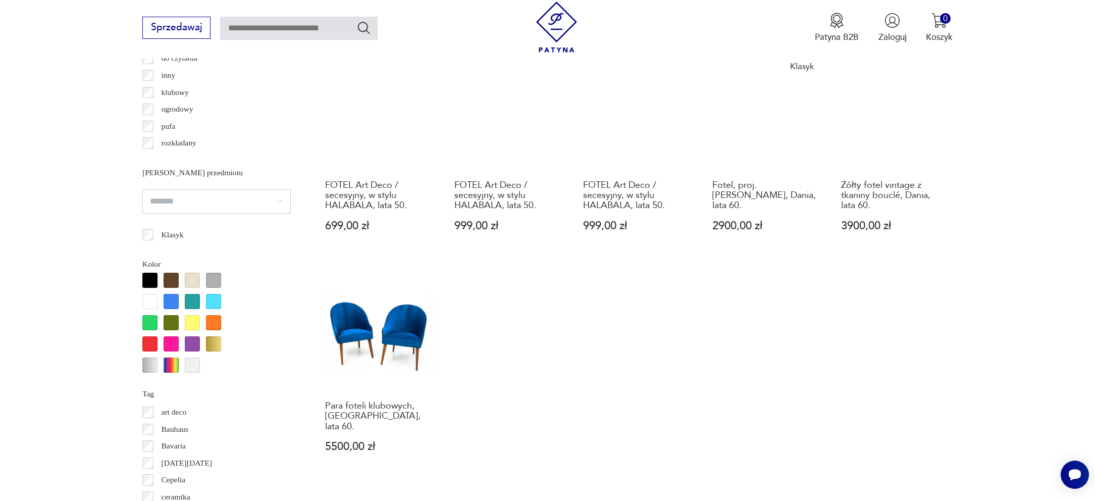
scroll to position [1136, 0]
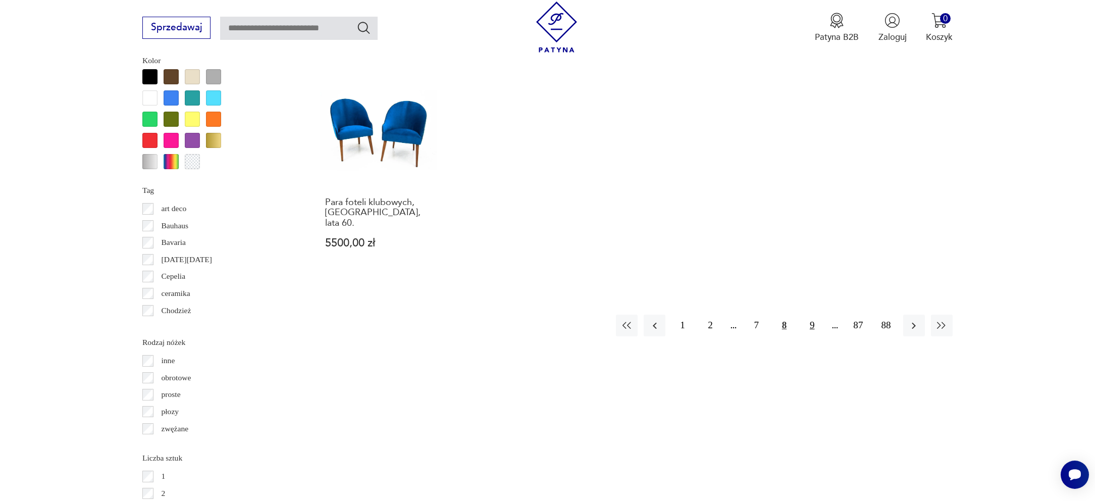
click at [811, 314] on button "9" at bounding box center [812, 325] width 22 height 22
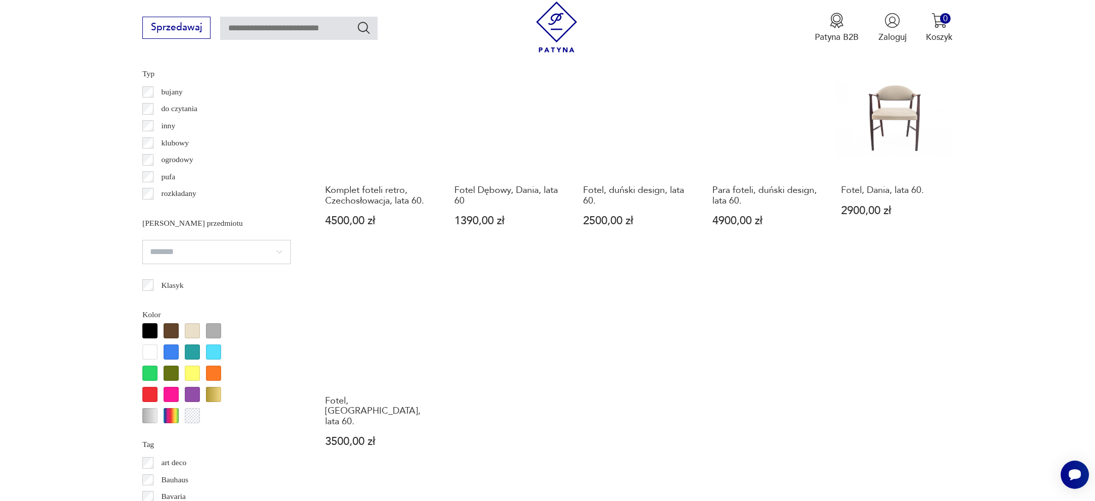
scroll to position [889, 0]
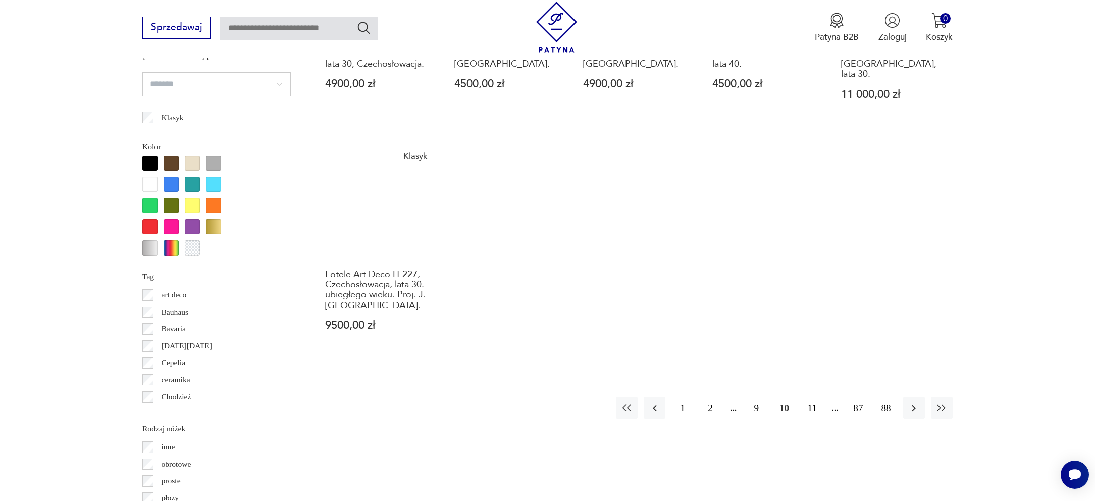
scroll to position [1051, 0]
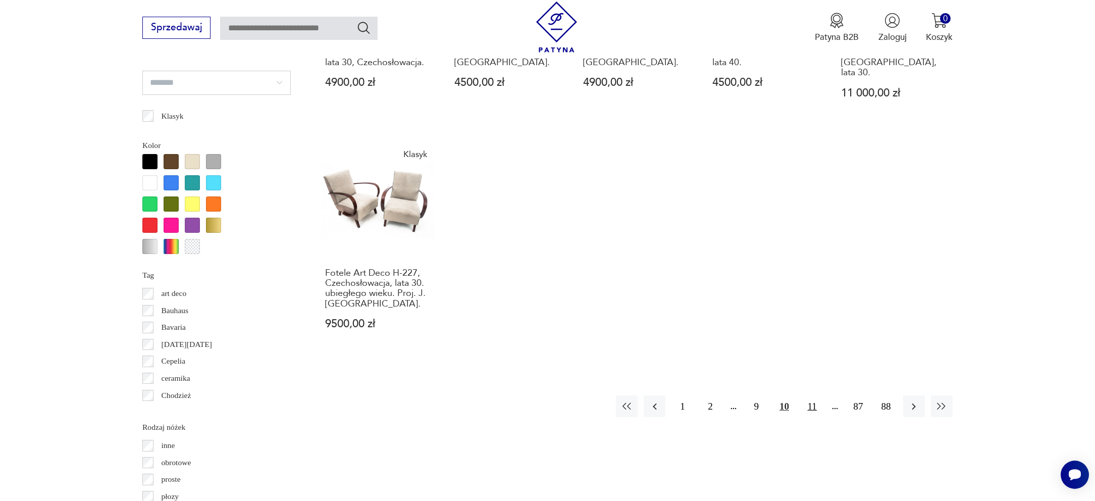
click at [813, 395] on button "11" at bounding box center [812, 406] width 22 height 22
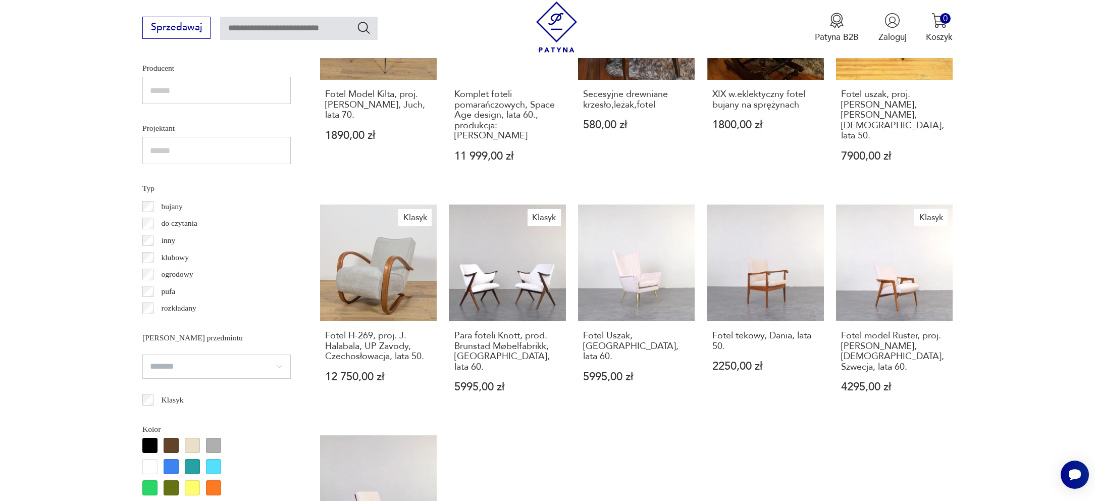
scroll to position [768, 0]
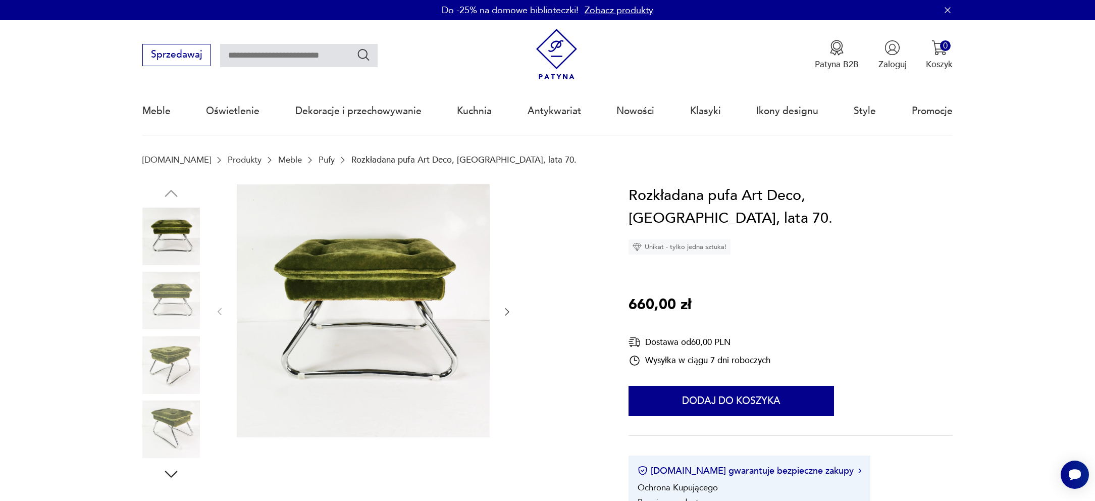
click at [508, 310] on icon "button" at bounding box center [507, 311] width 10 height 10
click at [507, 311] on icon "button" at bounding box center [507, 311] width 10 height 10
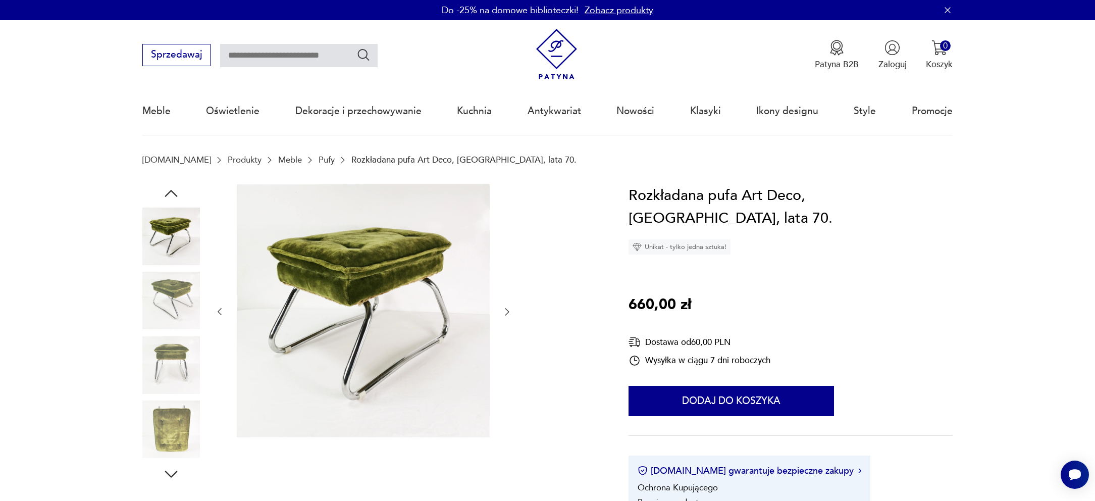
click at [507, 311] on icon "button" at bounding box center [507, 311] width 10 height 10
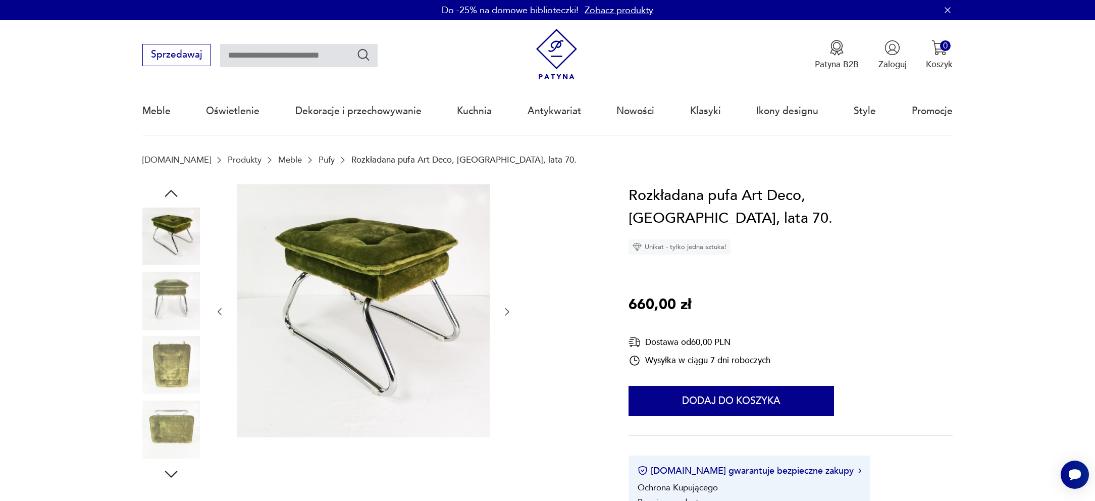
click at [507, 311] on icon "button" at bounding box center [507, 311] width 10 height 10
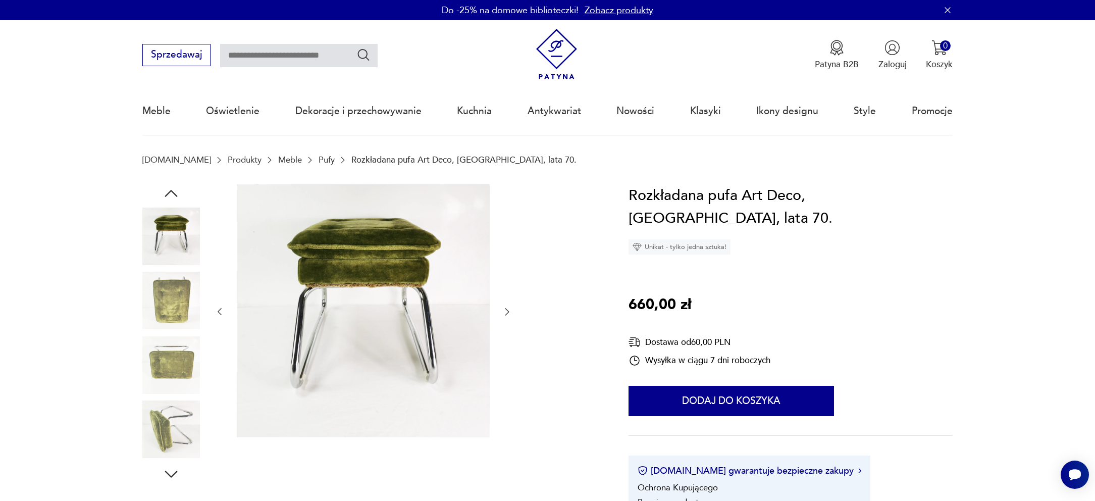
click at [506, 312] on icon "button" at bounding box center [507, 311] width 10 height 10
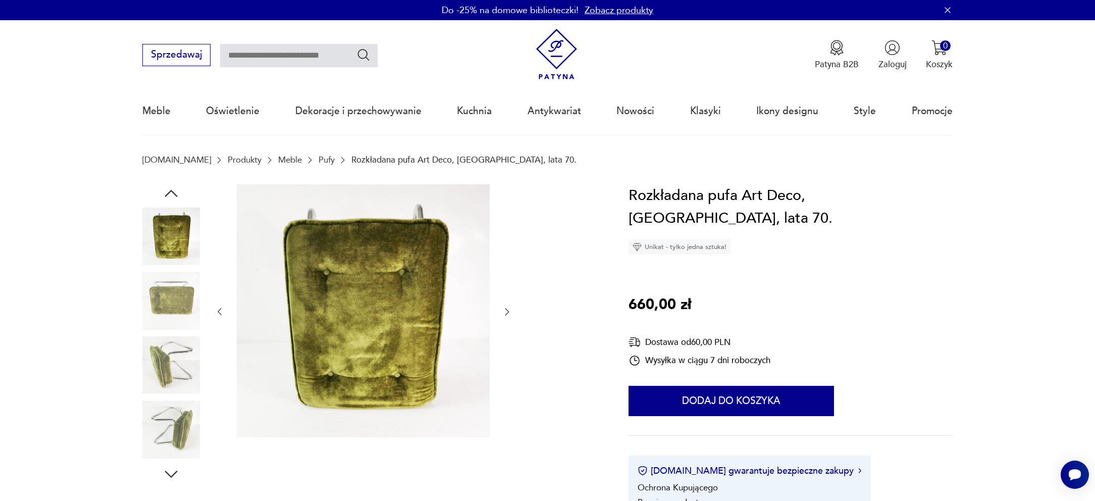
click at [506, 312] on icon "button" at bounding box center [507, 311] width 10 height 10
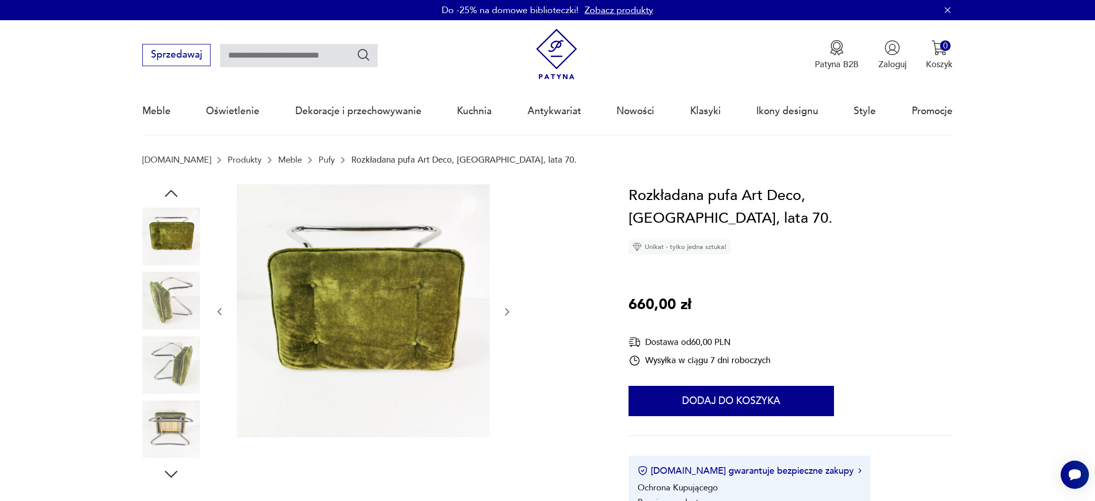
click at [506, 312] on icon "button" at bounding box center [507, 311] width 10 height 10
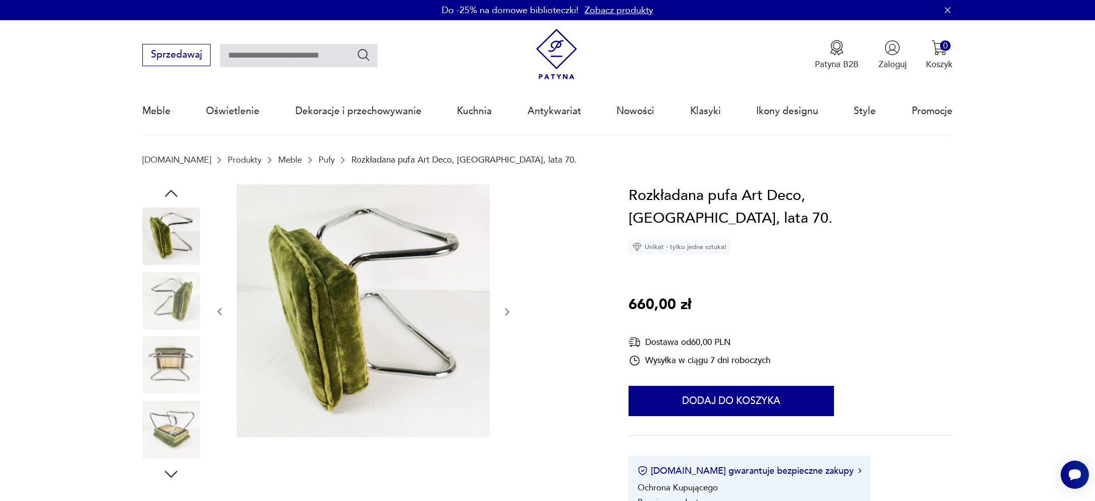
click at [506, 312] on icon "button" at bounding box center [507, 311] width 10 height 10
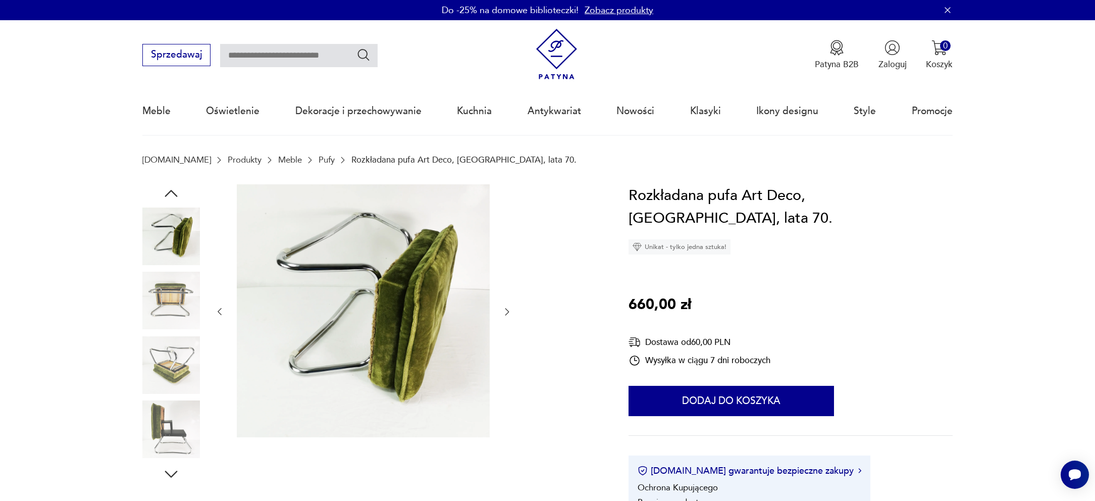
click at [506, 312] on icon "button" at bounding box center [507, 311] width 10 height 10
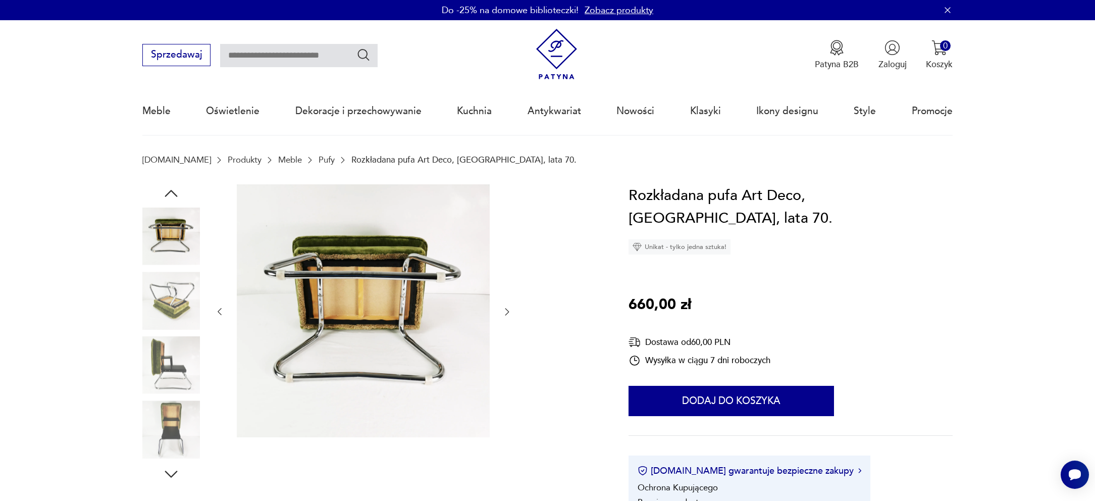
click at [506, 312] on icon "button" at bounding box center [507, 311] width 10 height 10
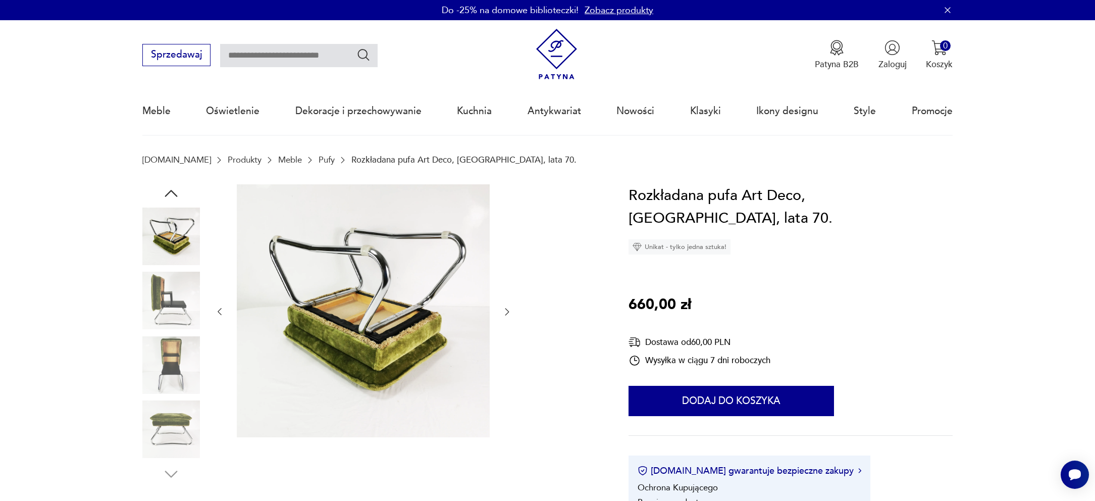
click at [506, 312] on icon "button" at bounding box center [507, 311] width 10 height 10
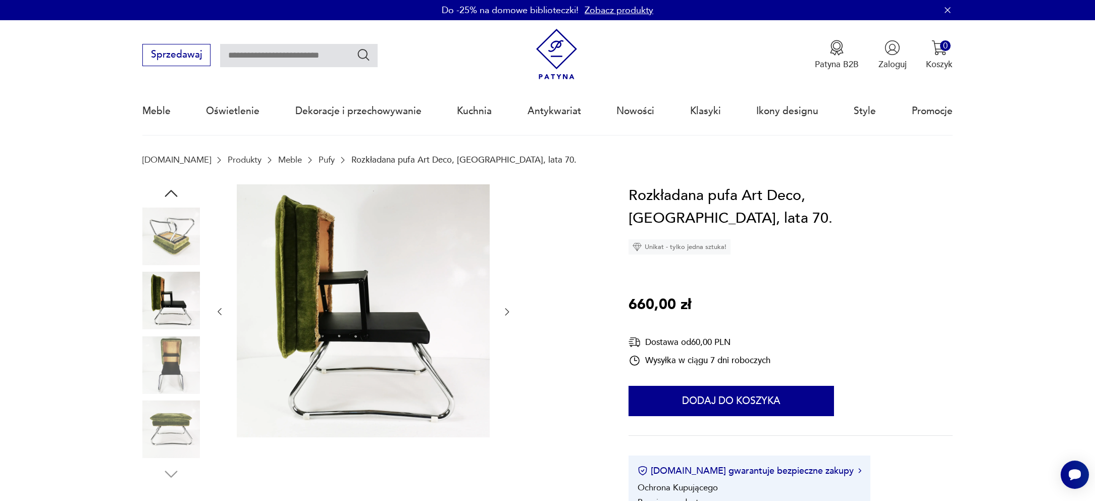
click at [506, 312] on icon "button" at bounding box center [507, 311] width 10 height 10
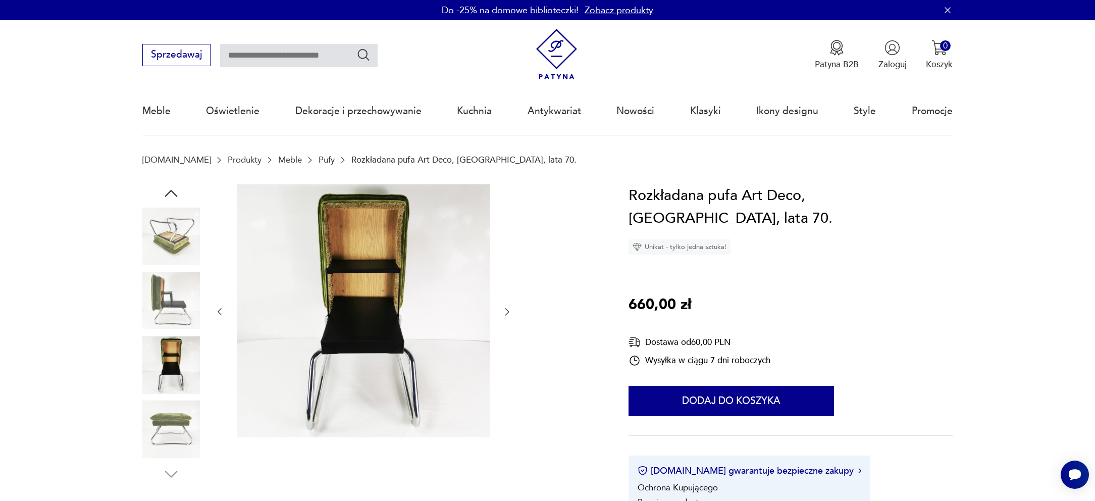
click at [507, 313] on icon "button" at bounding box center [507, 311] width 10 height 10
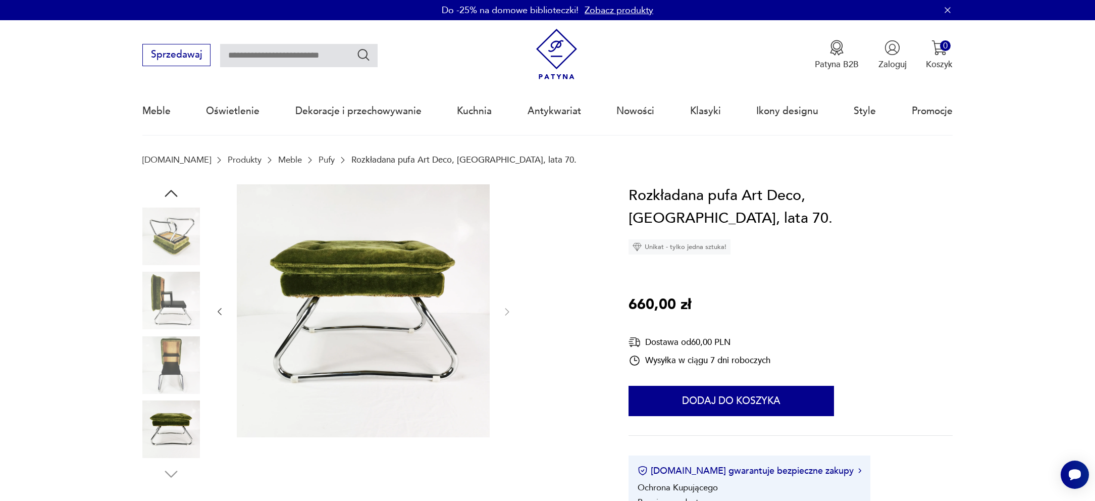
click at [883, 174] on section "Patyna.pl Produkty Meble Pufy Rozkładana pufa Art Deco, Niemcy, lata 70." at bounding box center [547, 169] width 1095 height 29
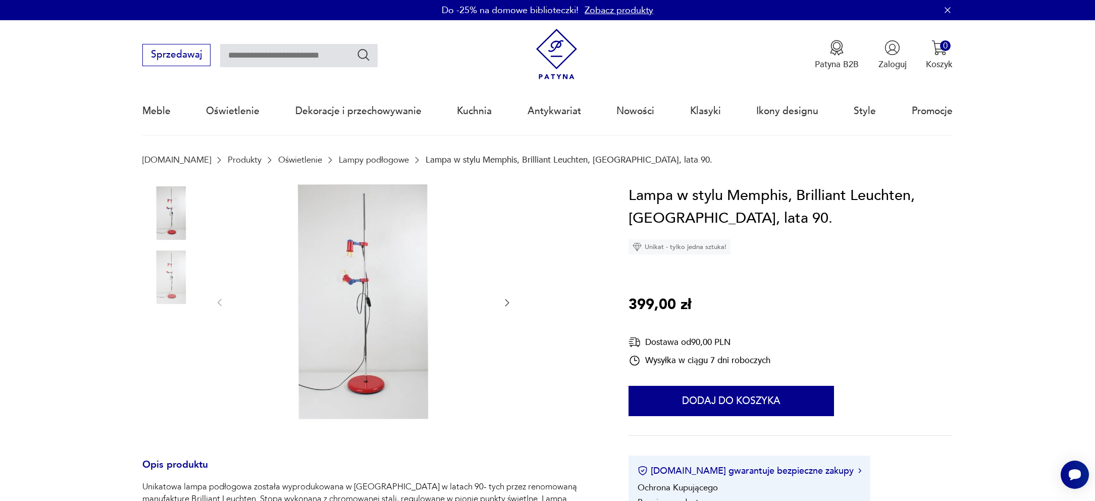
click at [375, 293] on img at bounding box center [363, 301] width 253 height 235
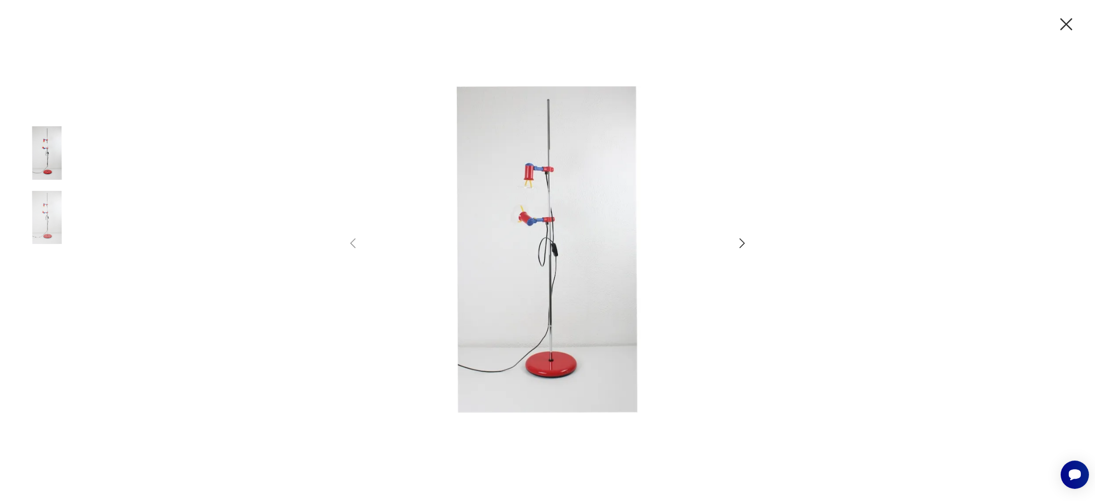
click at [58, 150] on img at bounding box center [47, 153] width 58 height 58
click at [57, 214] on img at bounding box center [47, 218] width 58 height 58
click at [566, 247] on img at bounding box center [547, 249] width 350 height 401
